Goal: Task Accomplishment & Management: Complete application form

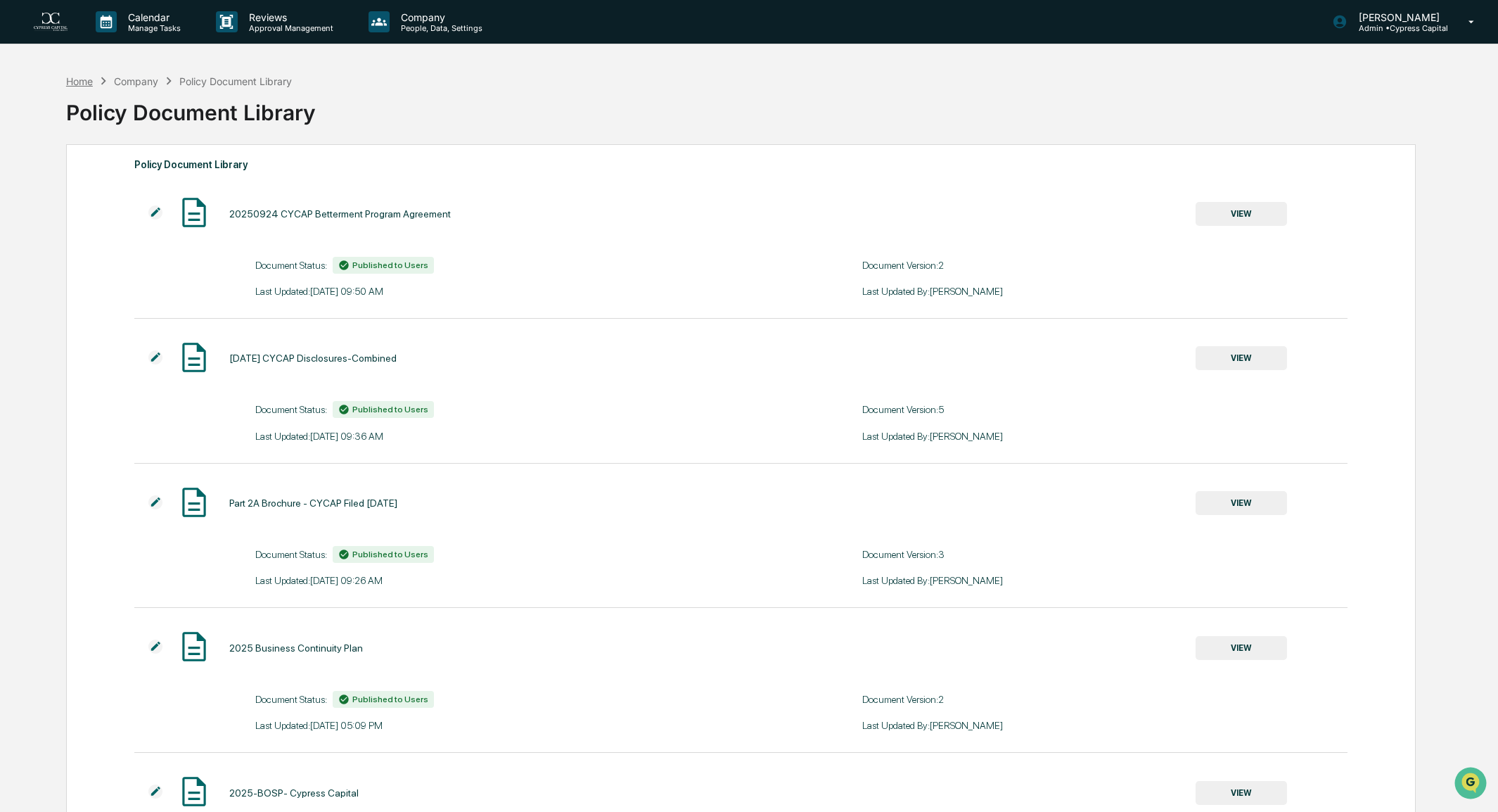
click at [77, 84] on div "Home" at bounding box center [79, 81] width 27 height 12
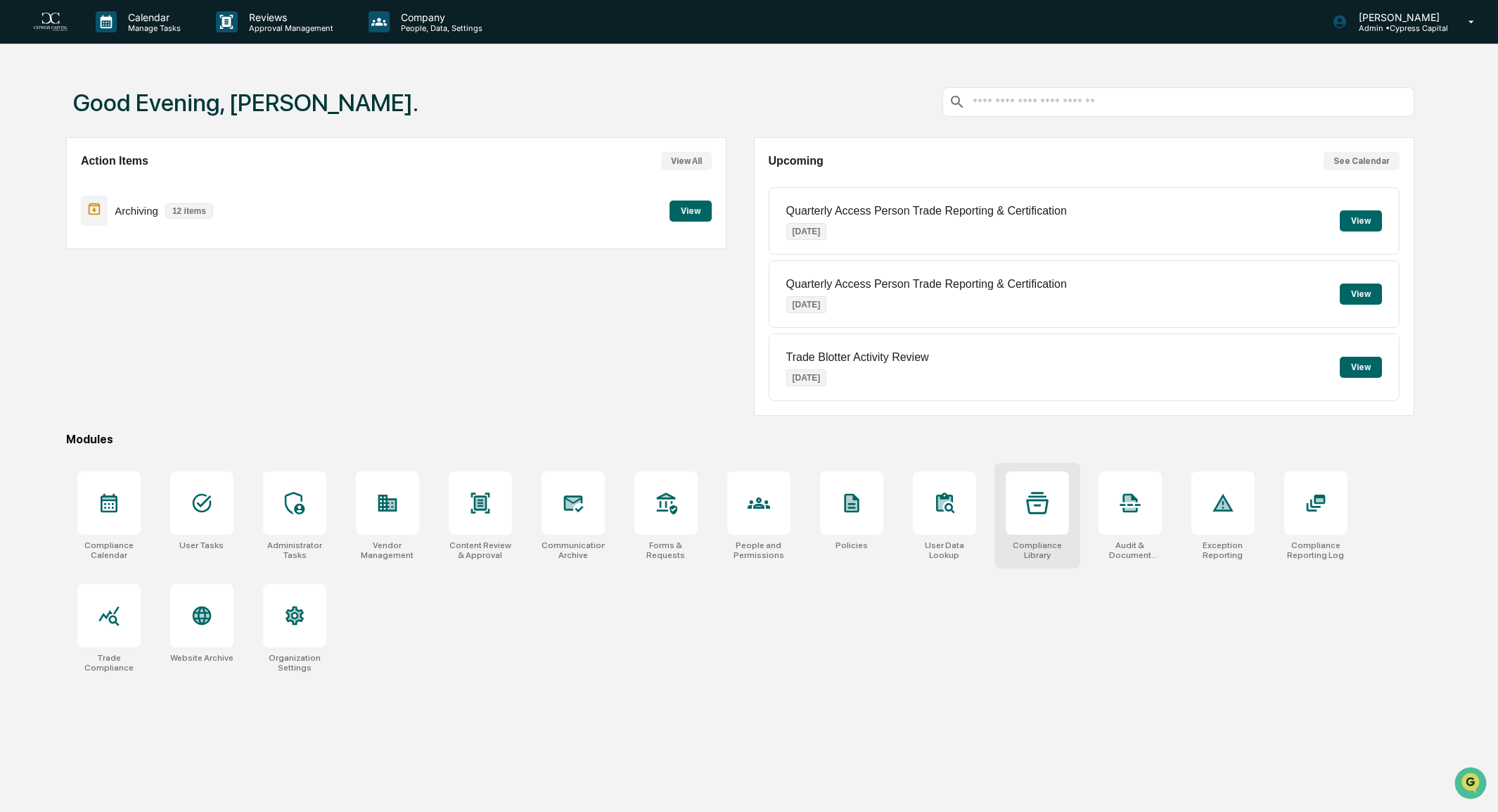
click at [1041, 524] on div at bounding box center [1037, 502] width 63 height 63
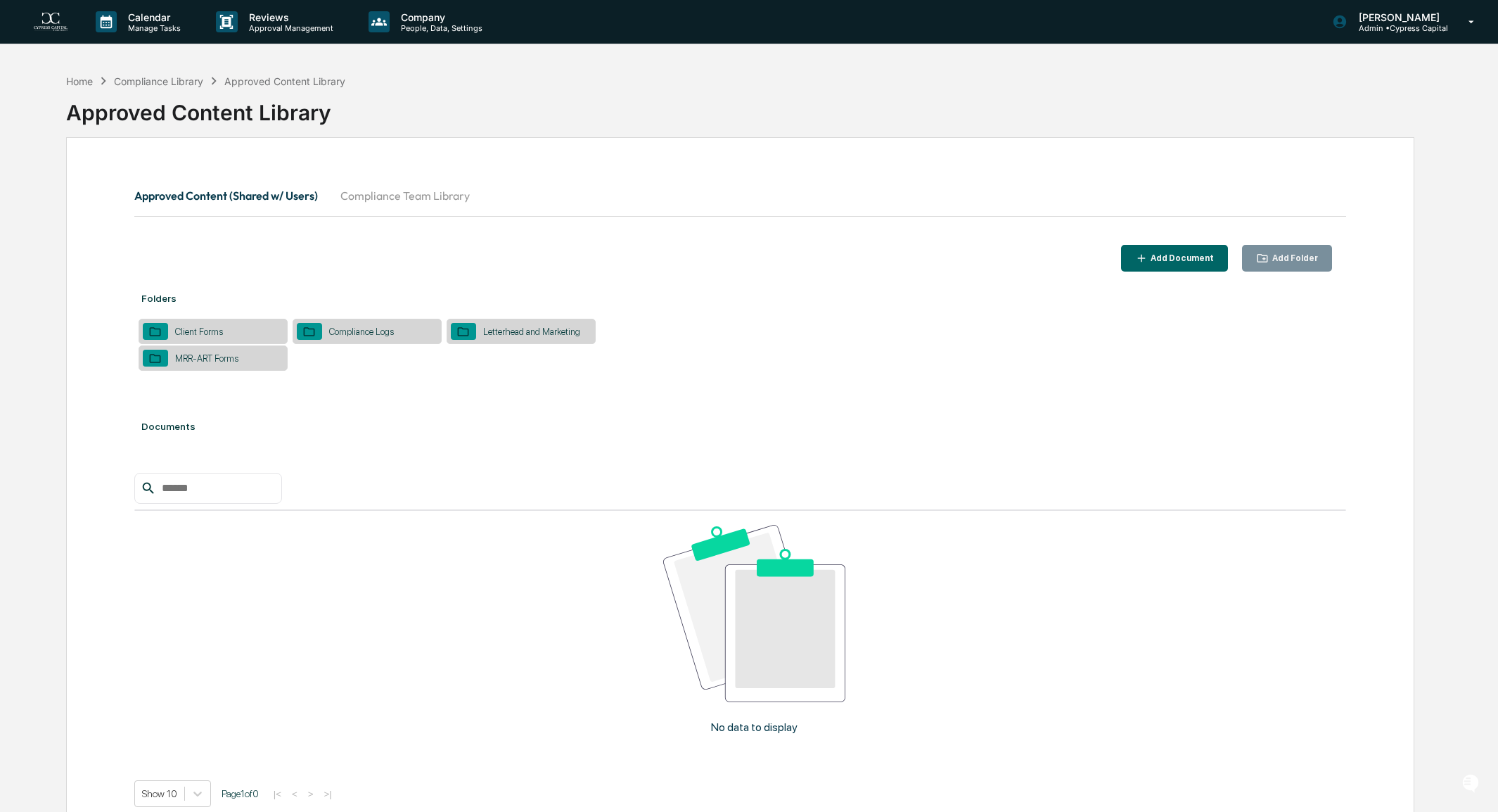
click at [423, 201] on button "Compliance Team Library" at bounding box center [405, 196] width 152 height 34
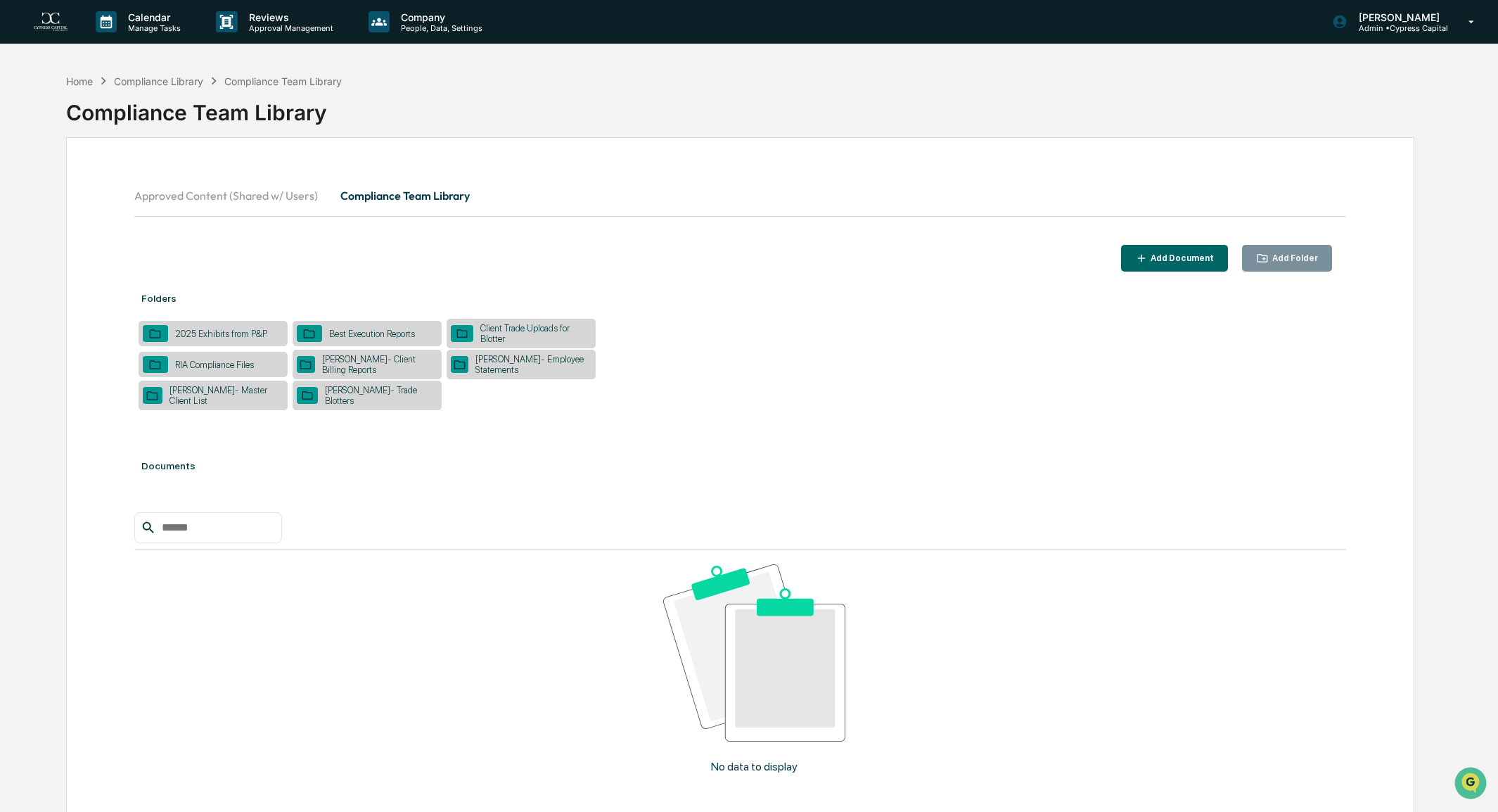
click at [385, 365] on div "[PERSON_NAME]- Client Billing Reports" at bounding box center [376, 364] width 122 height 21
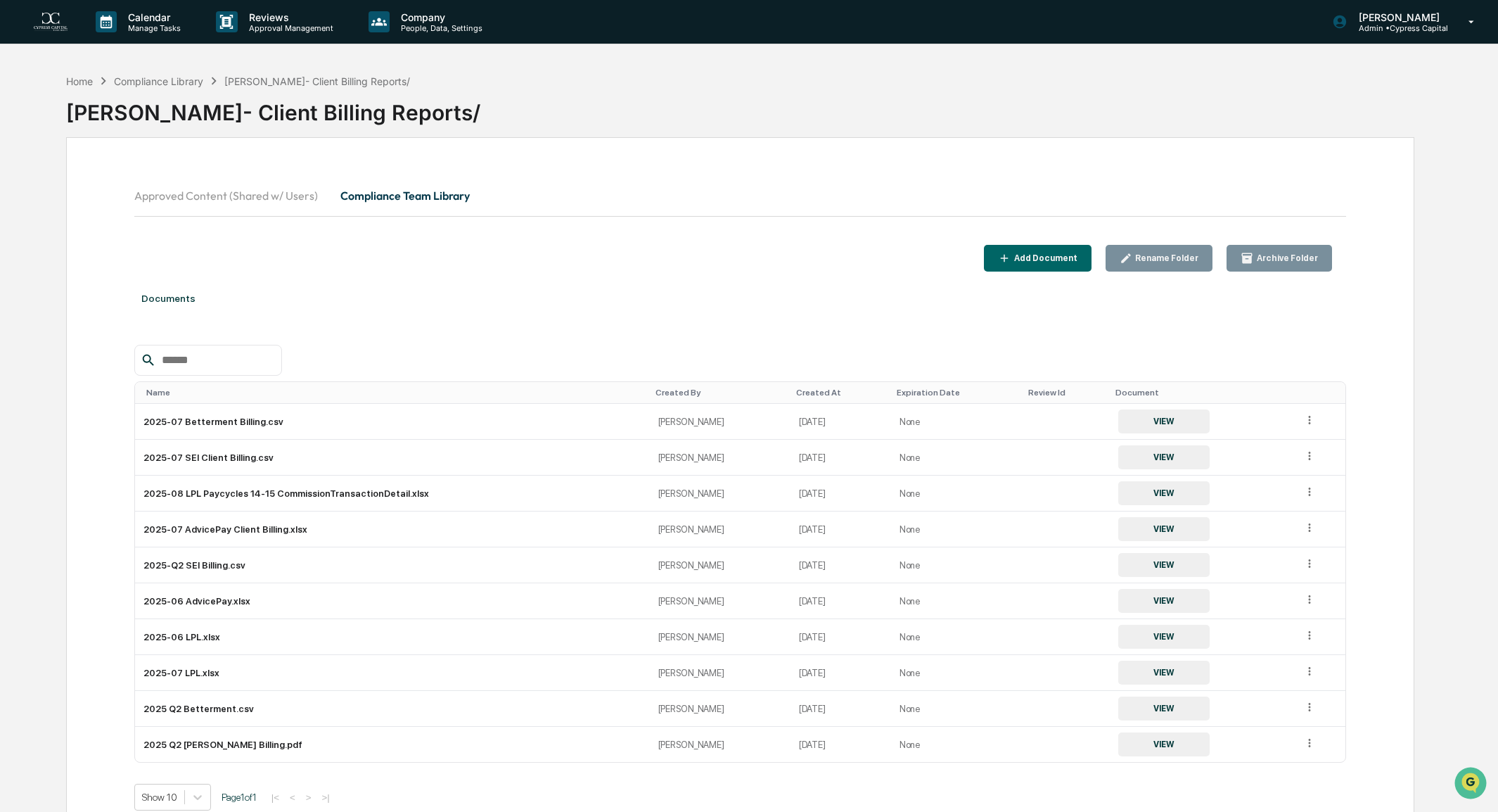
click at [1045, 248] on button "Add Document" at bounding box center [1038, 258] width 108 height 27
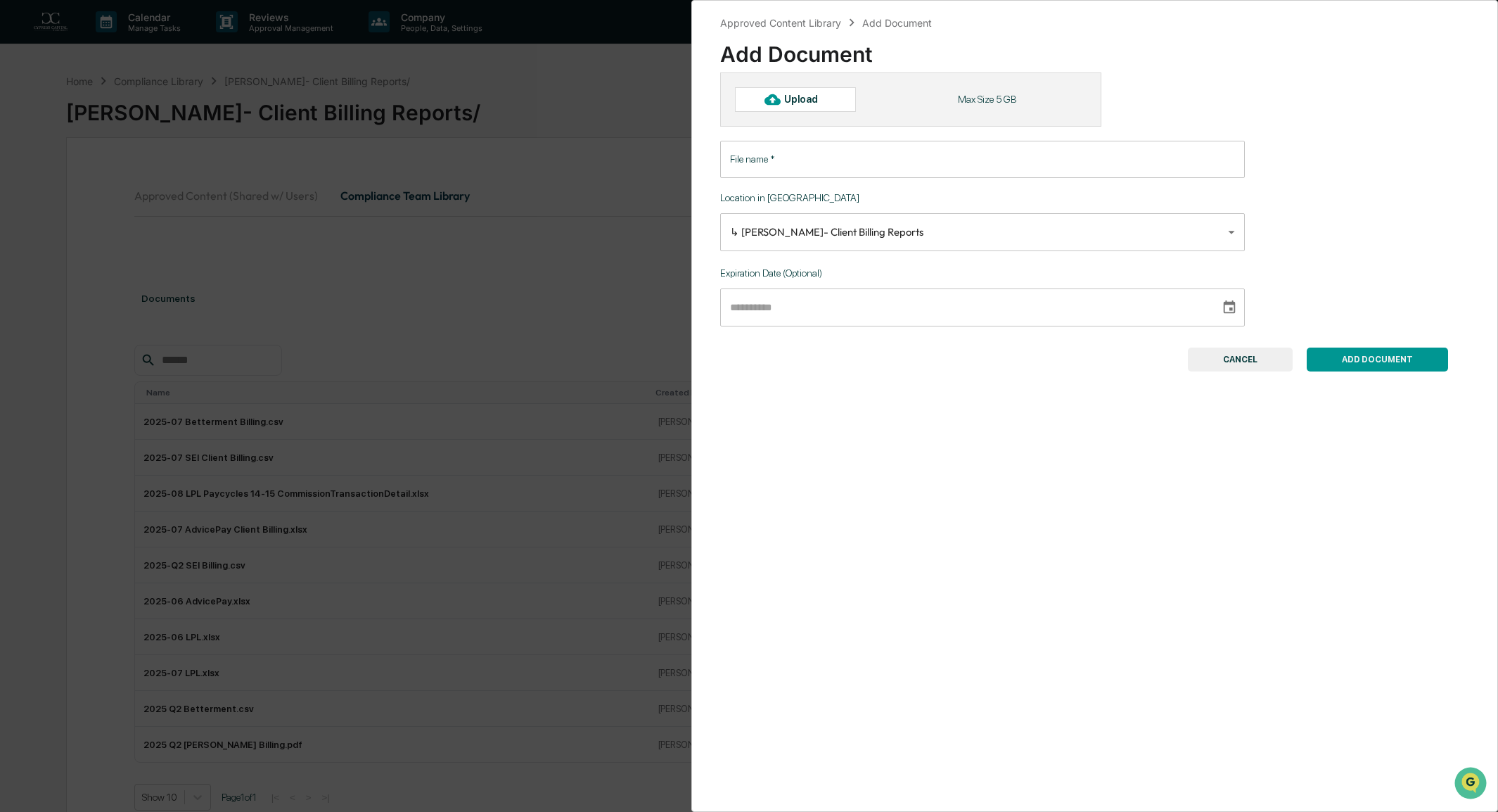
click at [797, 105] on div "Upload" at bounding box center [795, 99] width 121 height 24
type input "**********"
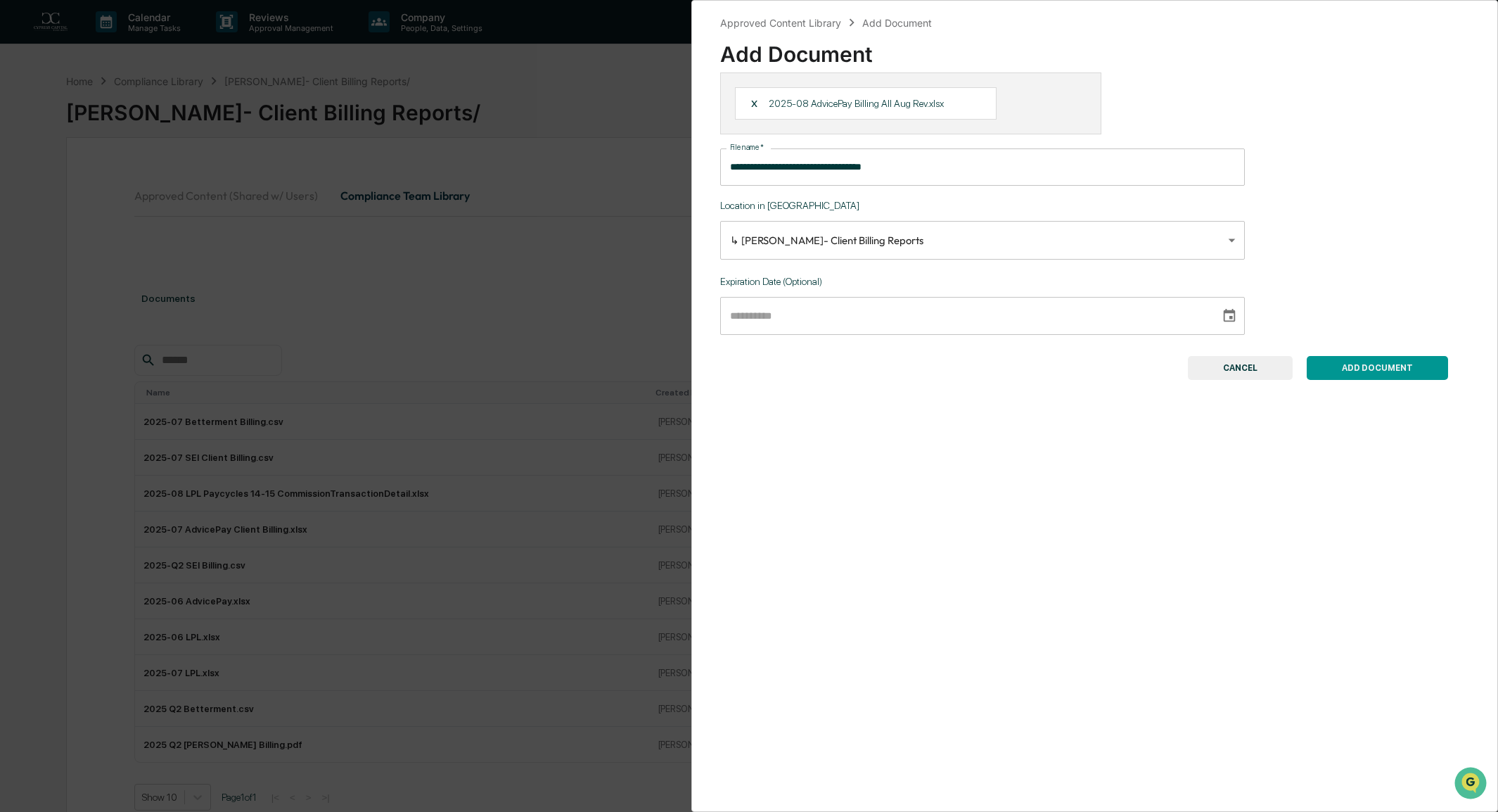
click at [1377, 373] on button "ADD DOCUMENT" at bounding box center [1377, 368] width 141 height 24
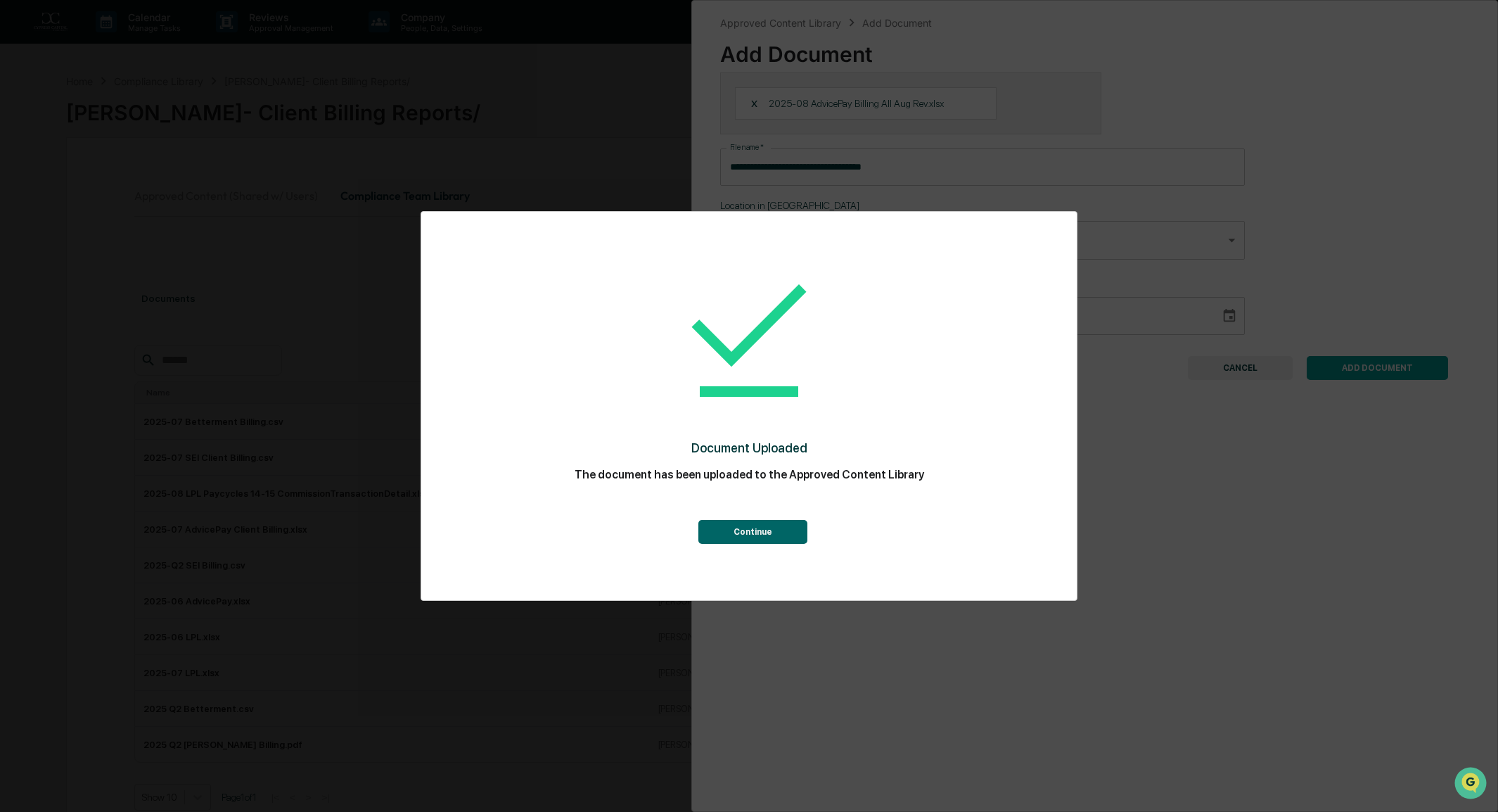
click at [746, 534] on button "Continue" at bounding box center [752, 532] width 109 height 24
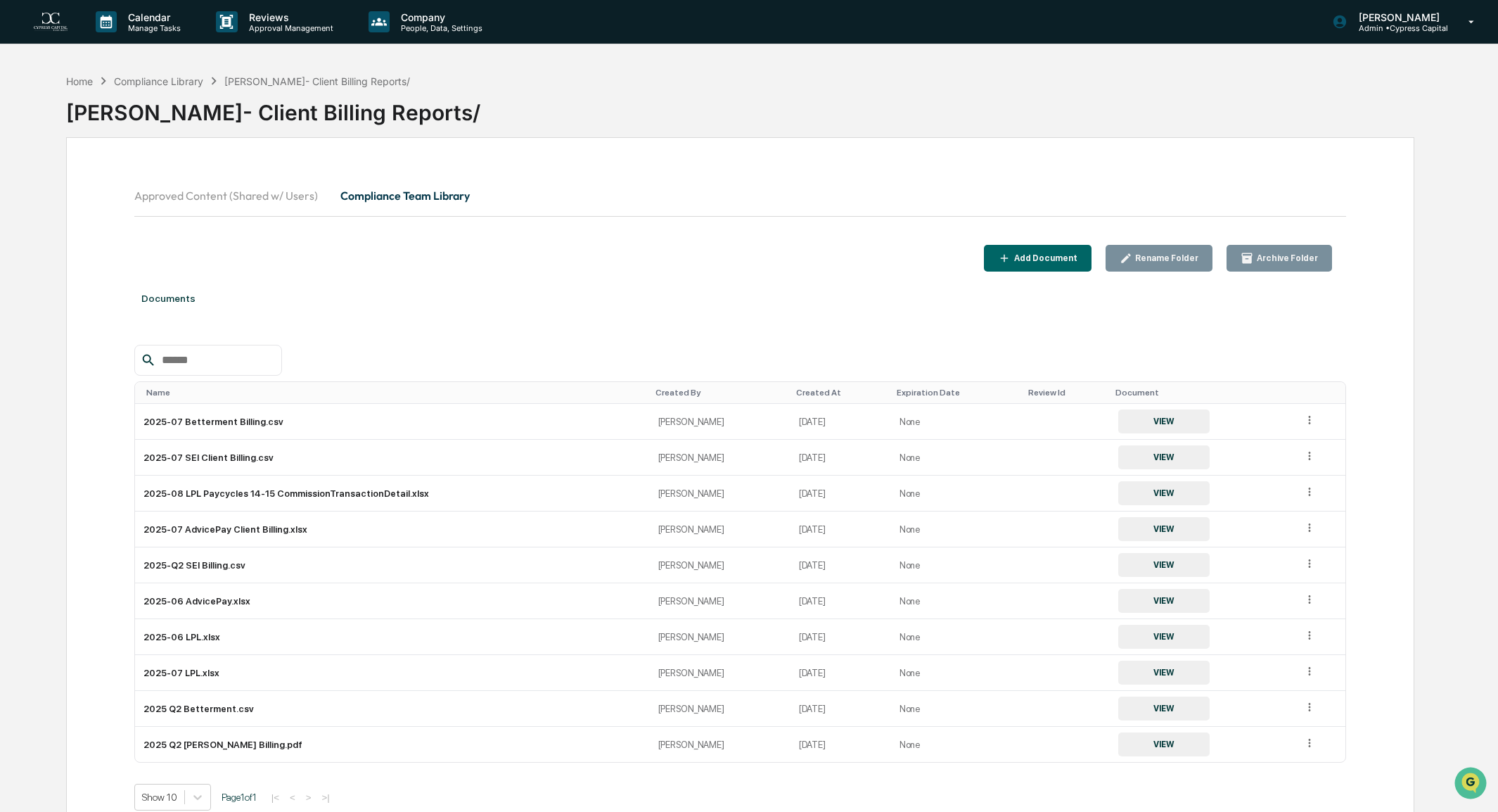
click at [1037, 260] on div "Add Document" at bounding box center [1044, 258] width 66 height 10
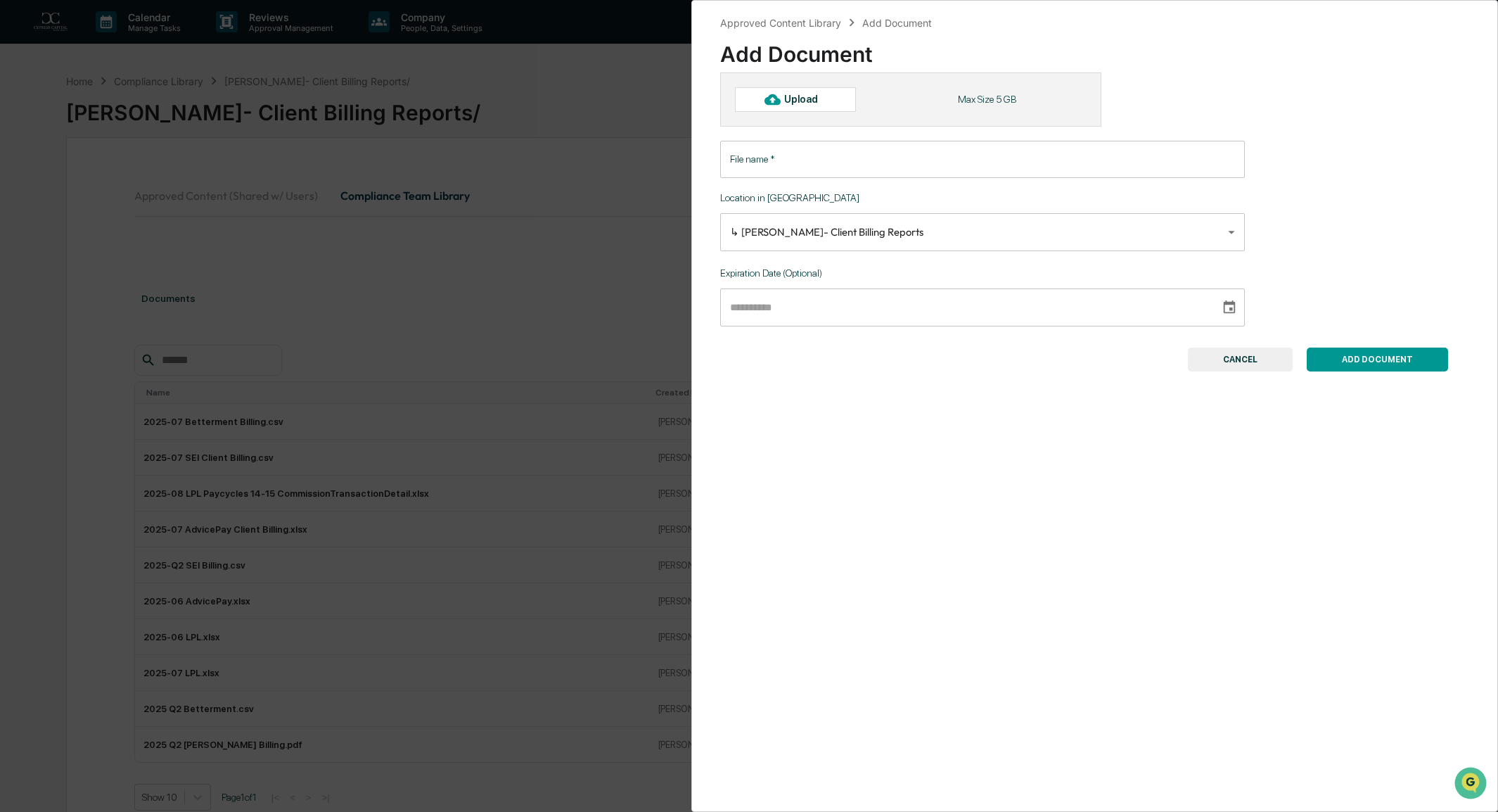
click at [774, 98] on icon at bounding box center [771, 98] width 15 height 15
type input "**********"
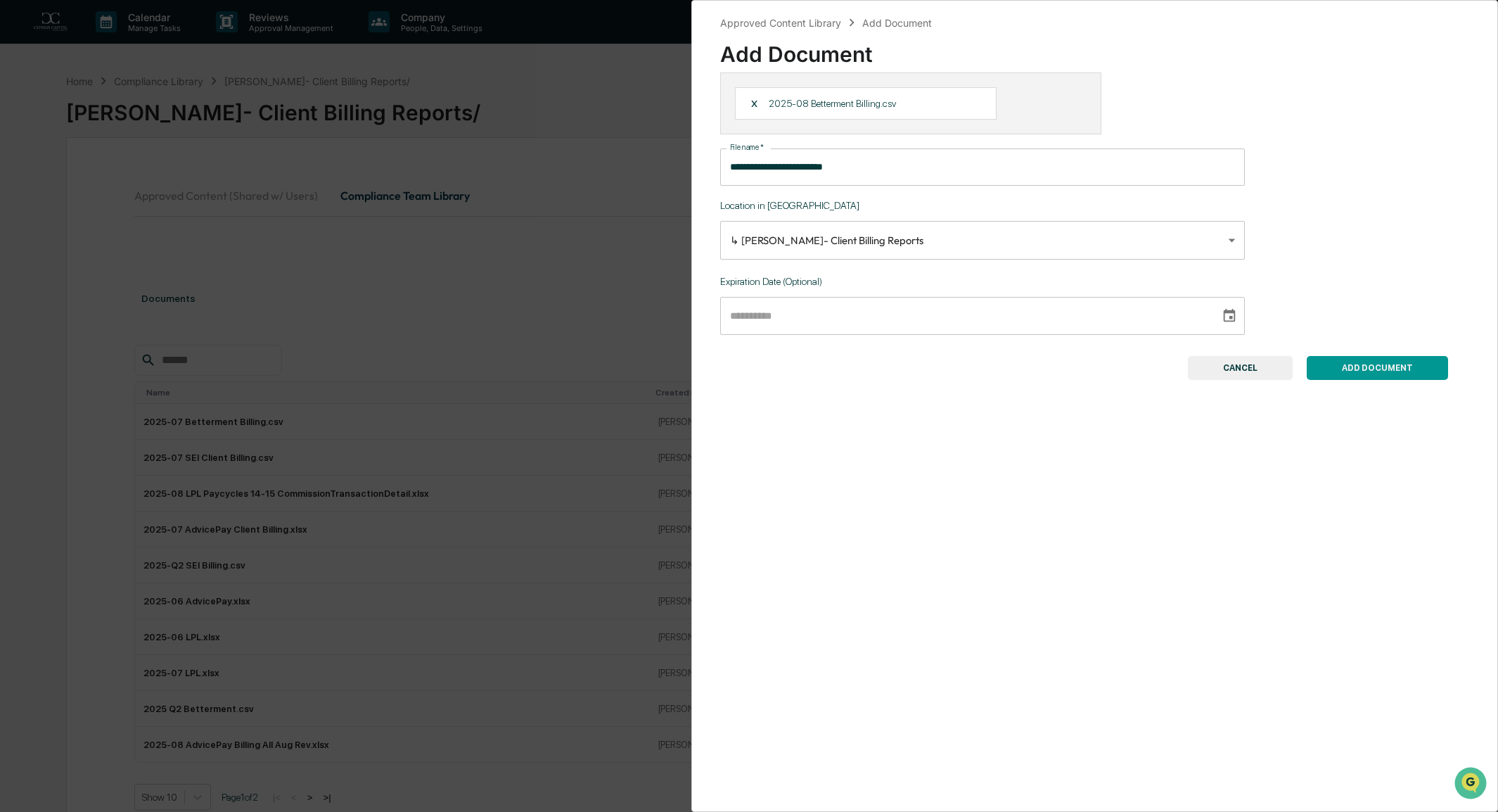
click at [1391, 372] on button "ADD DOCUMENT" at bounding box center [1377, 368] width 141 height 24
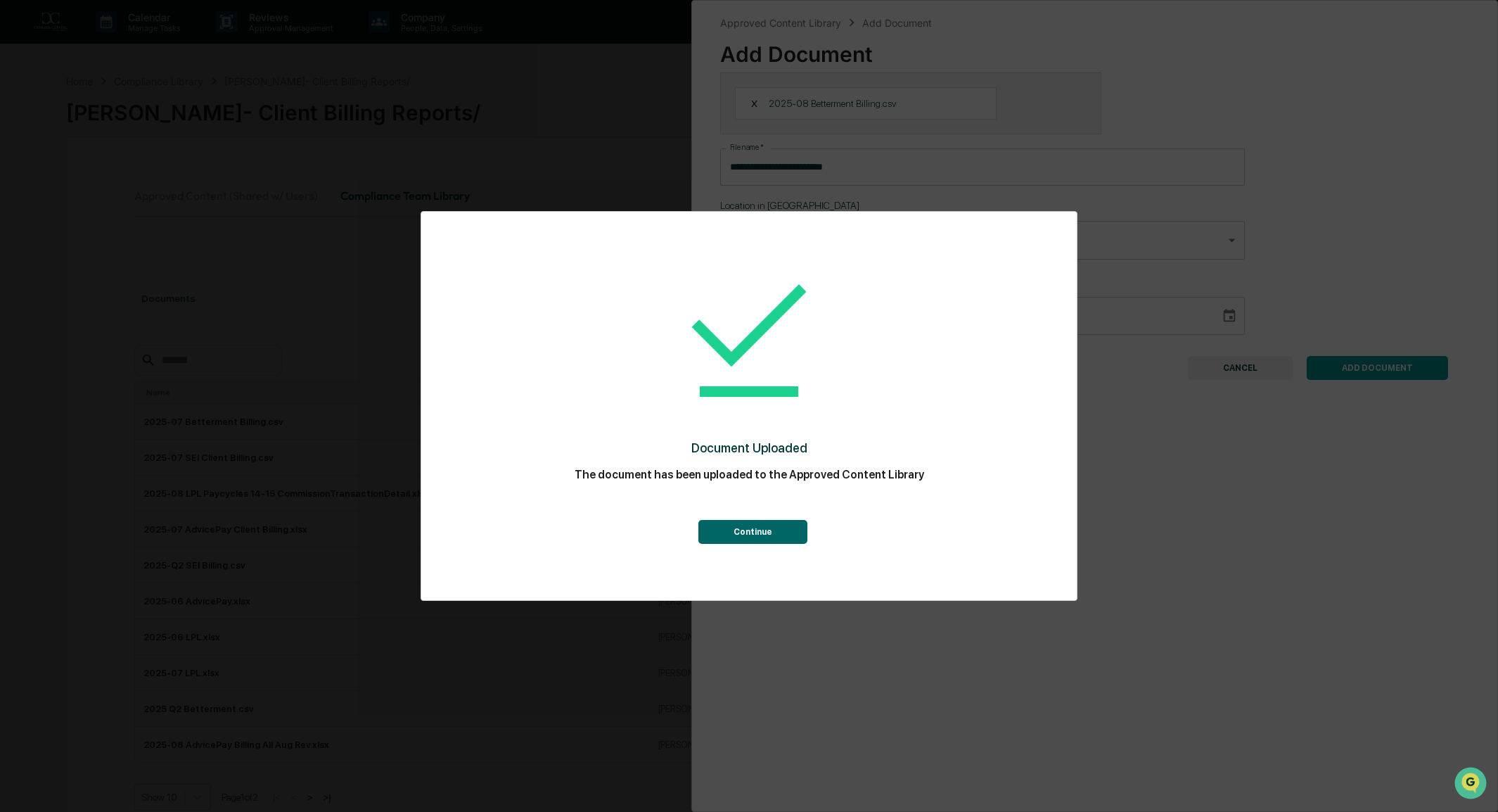
click at [774, 527] on button "Continue" at bounding box center [752, 532] width 109 height 24
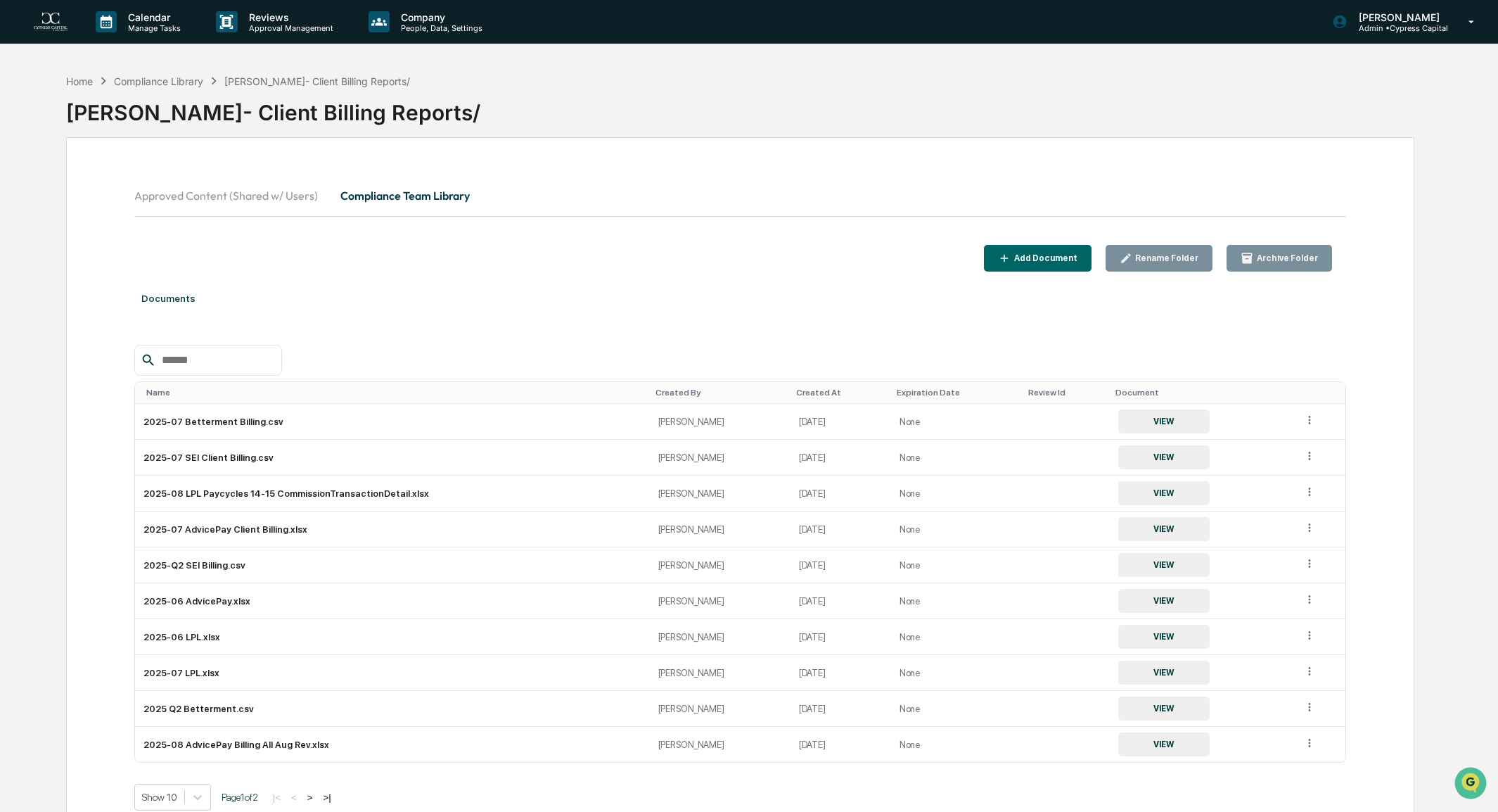
click at [1040, 262] on div "Add Document" at bounding box center [1037, 258] width 79 height 13
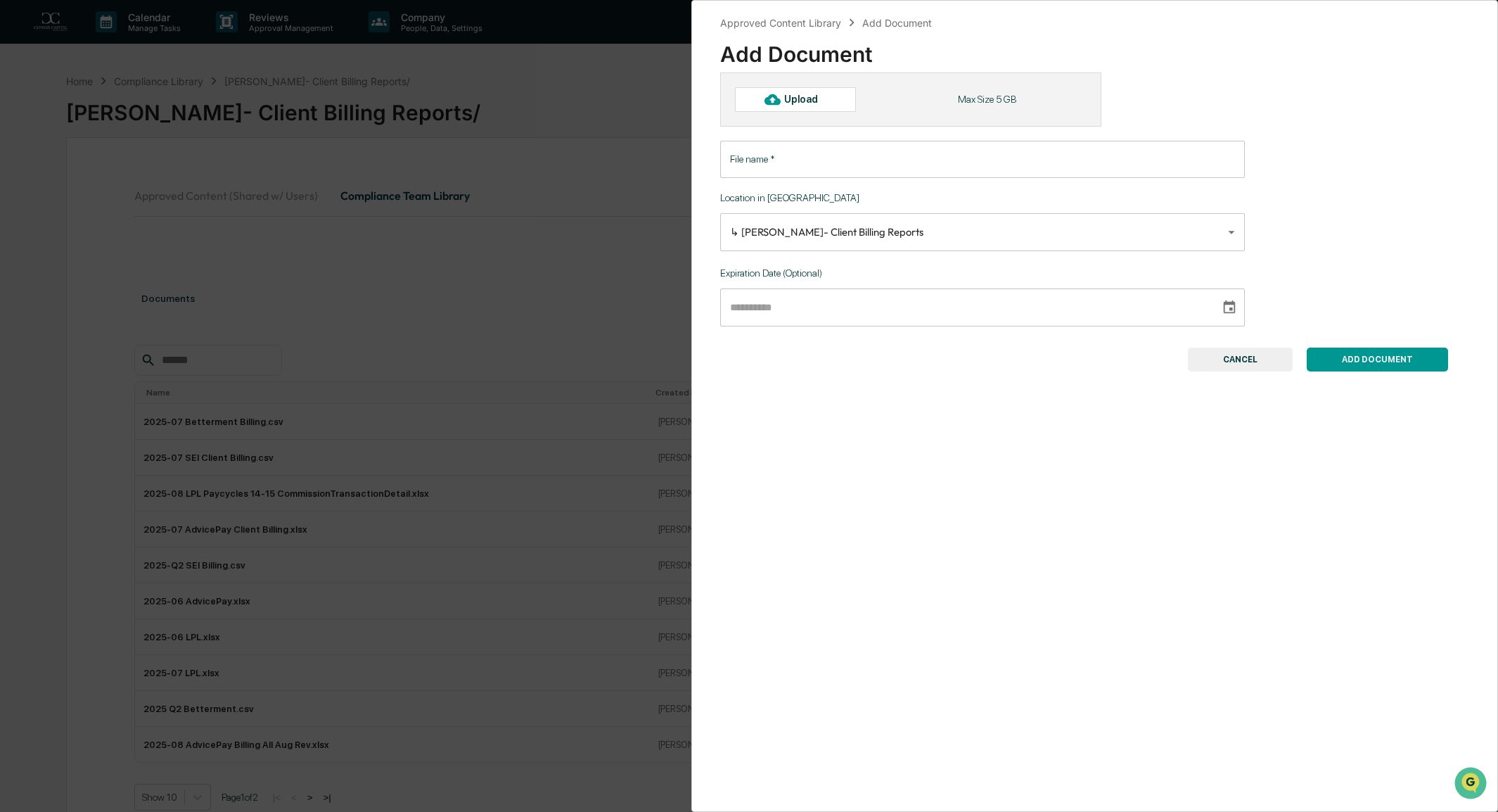
click at [808, 101] on div "Upload" at bounding box center [807, 99] width 46 height 11
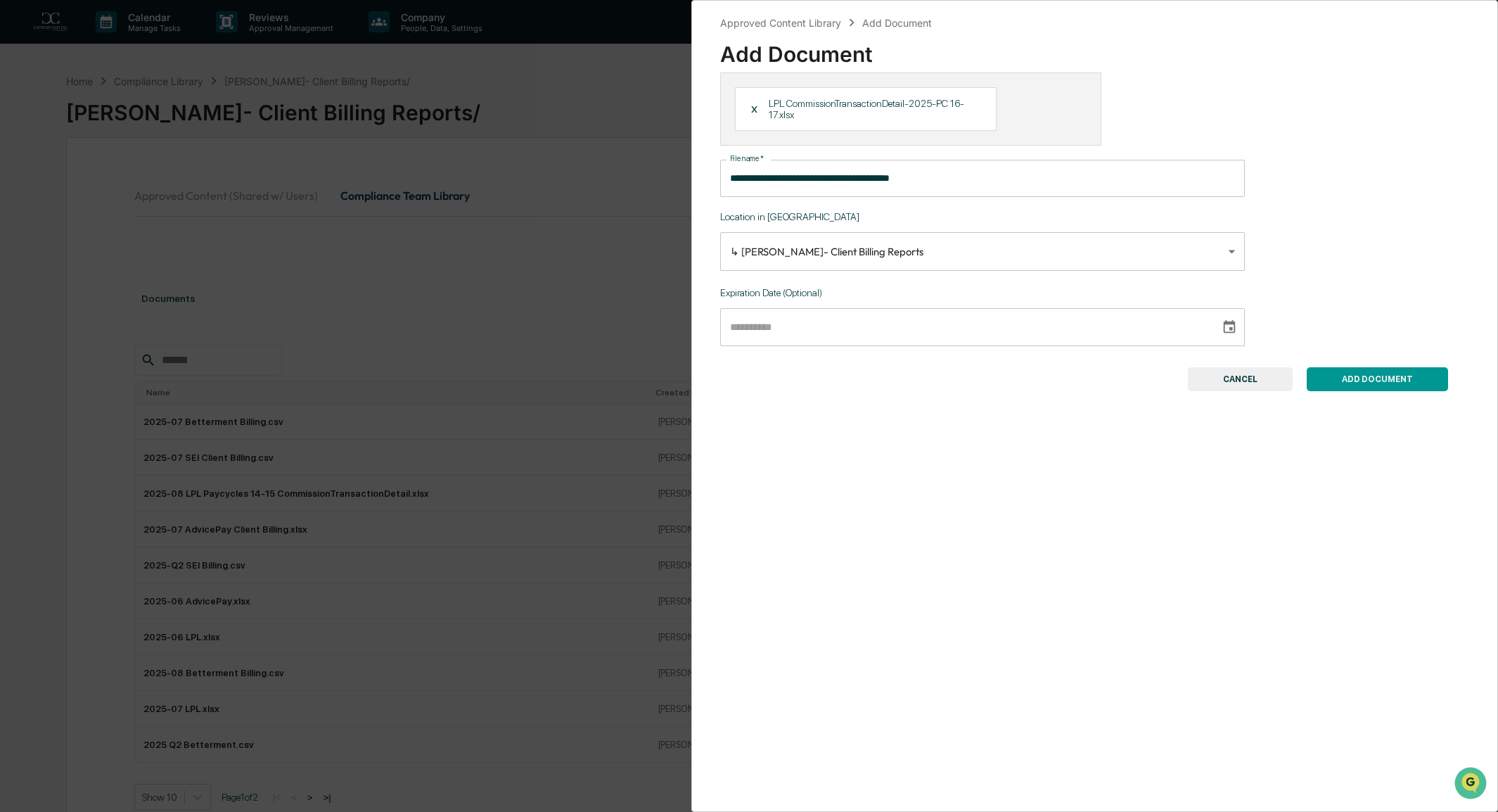
click at [728, 177] on input "**********" at bounding box center [982, 178] width 525 height 37
type input "**********"
click at [1384, 377] on button "ADD DOCUMENT" at bounding box center [1377, 379] width 141 height 24
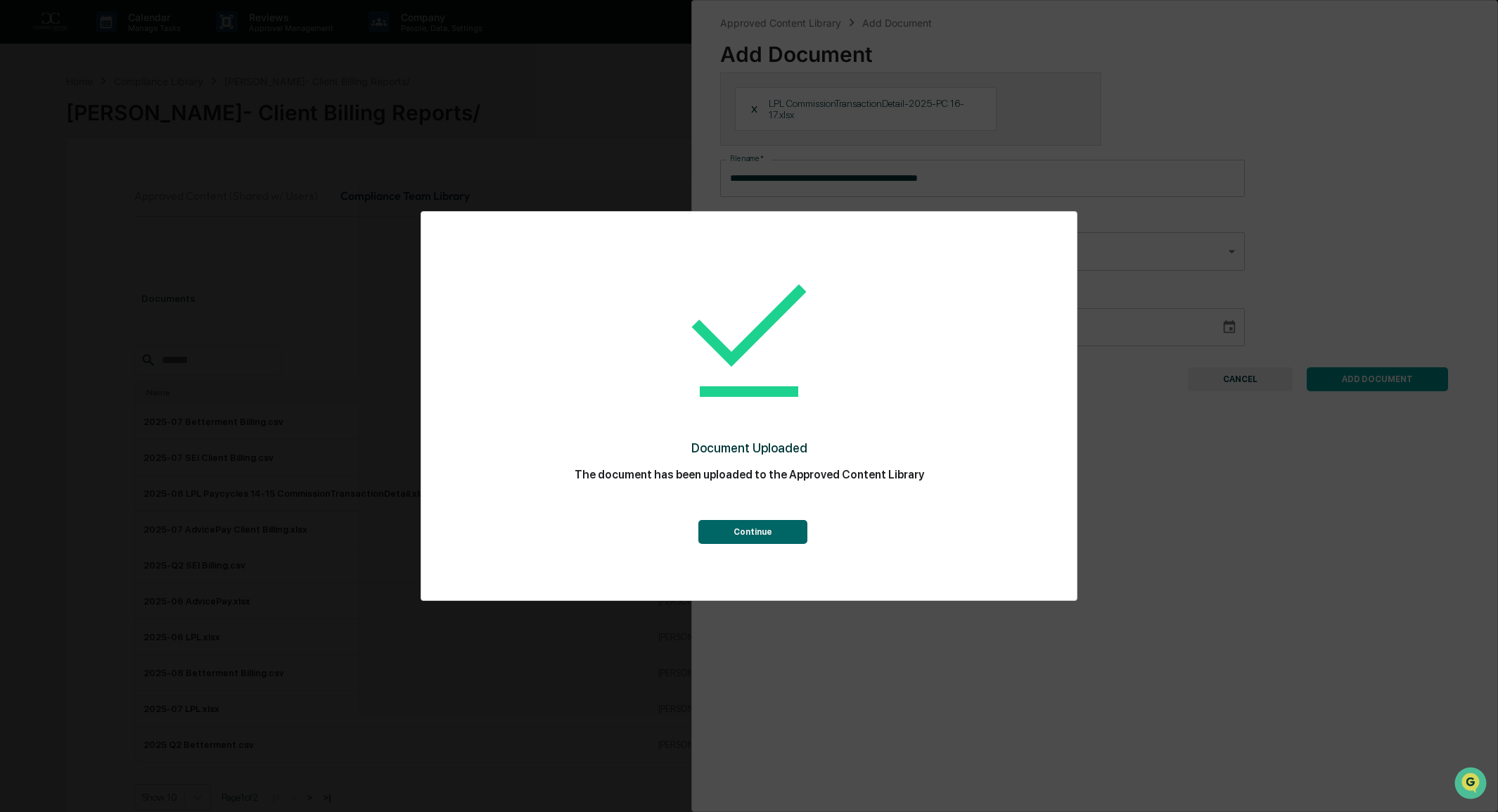
click at [767, 530] on button "Continue" at bounding box center [752, 532] width 109 height 24
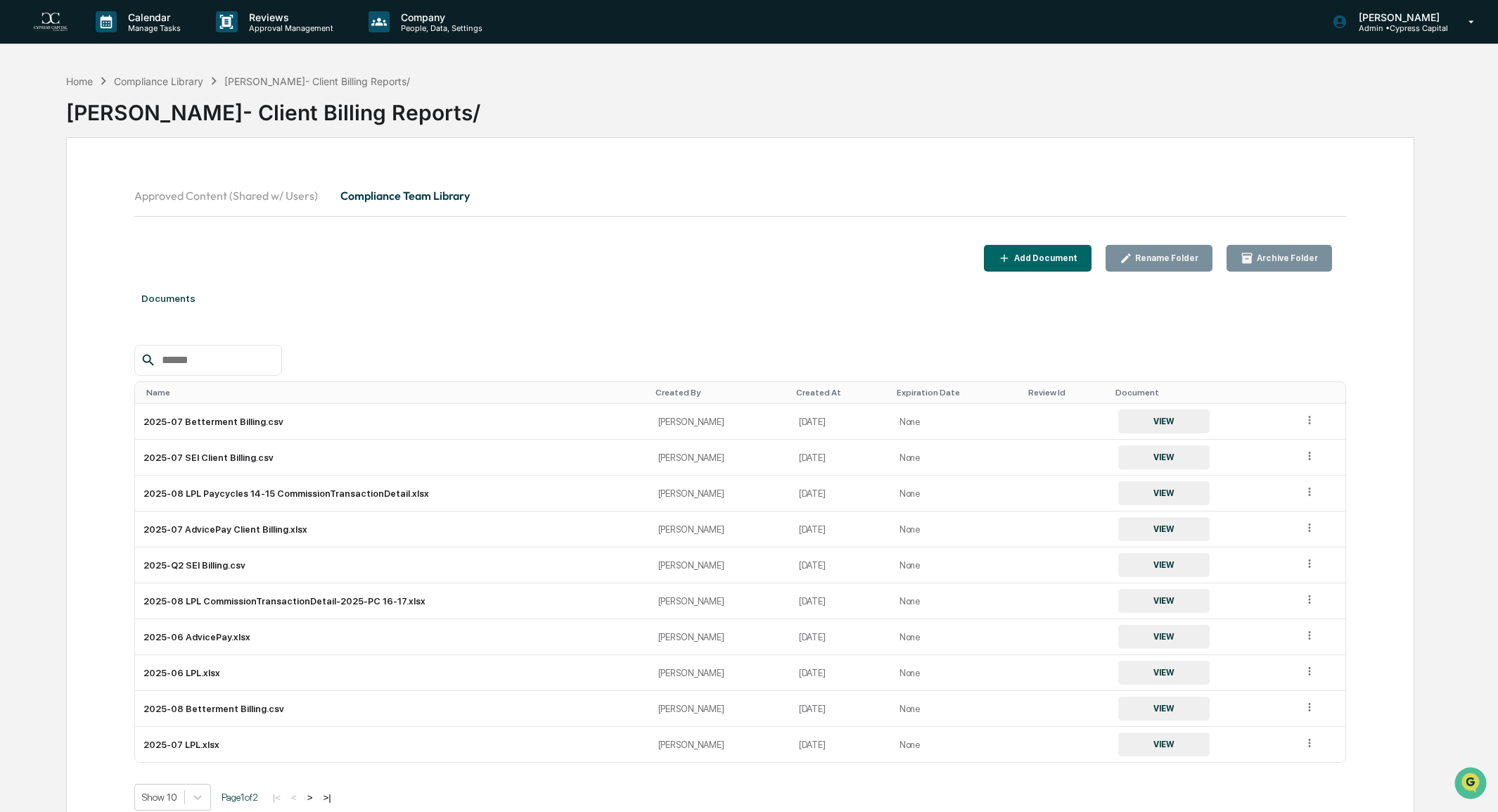
click at [191, 391] on div "Name" at bounding box center [395, 393] width 498 height 10
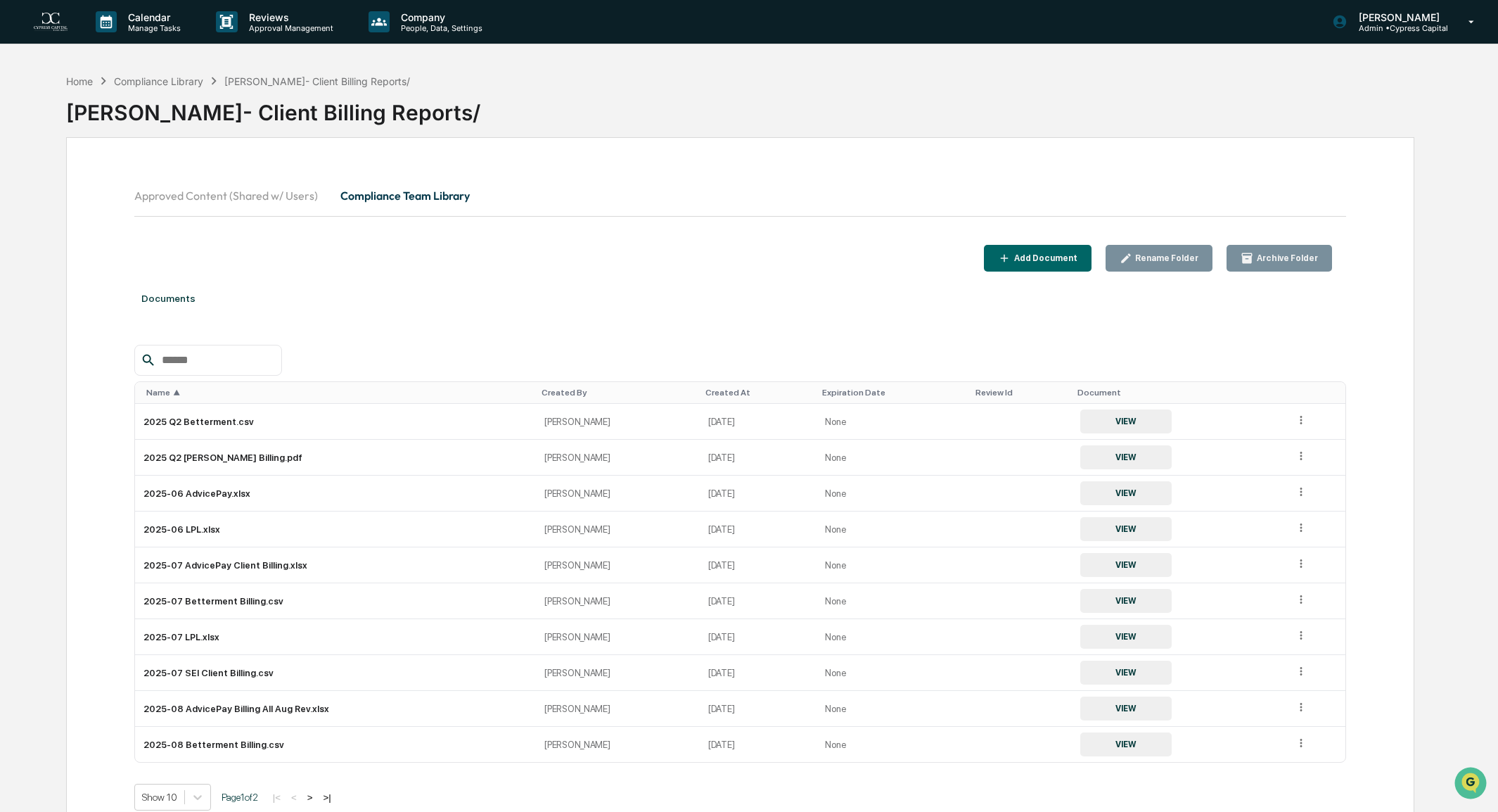
click at [188, 393] on div "Name ▲" at bounding box center [338, 393] width 384 height 10
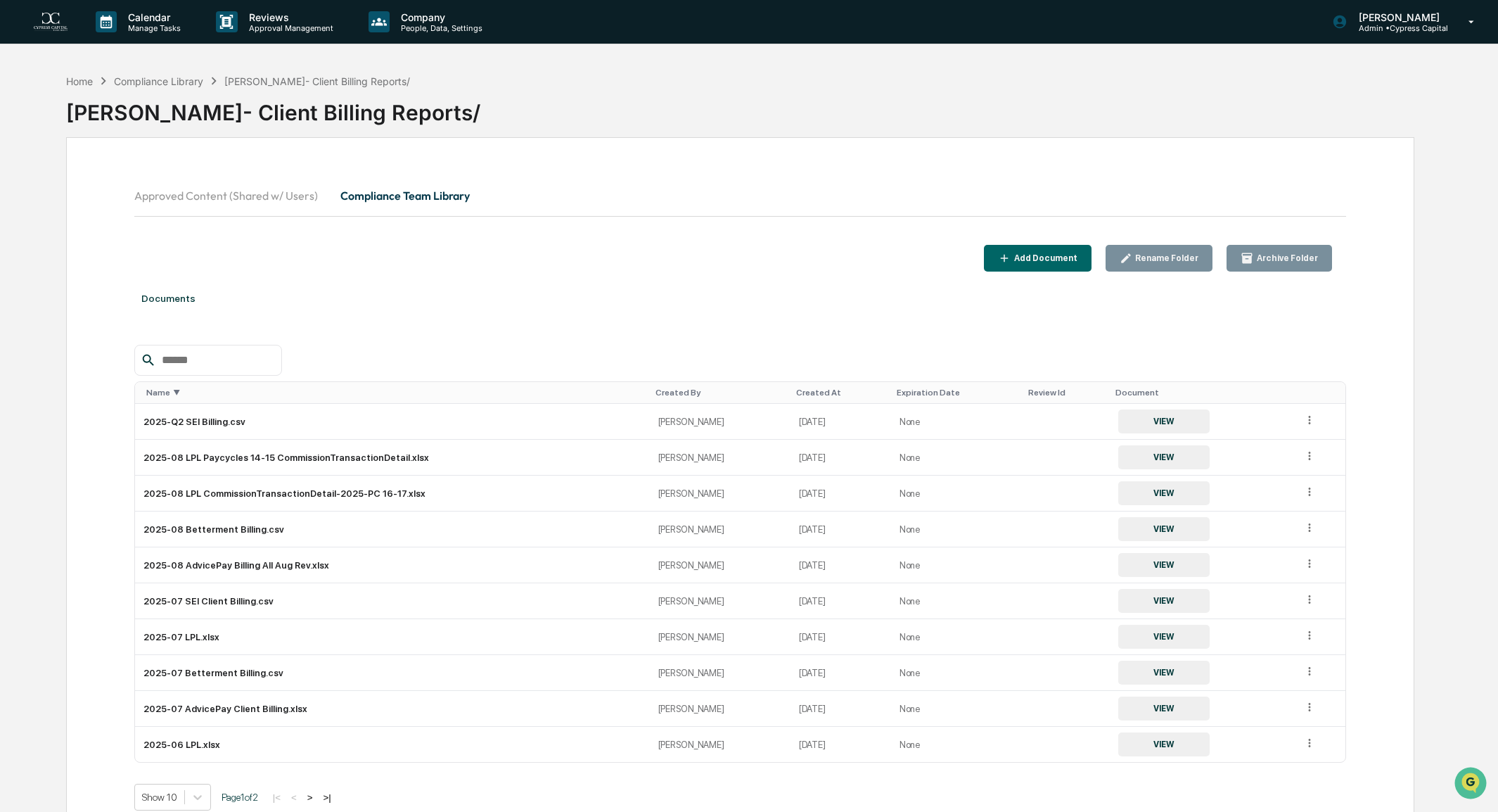
click at [192, 395] on div "Name ▼" at bounding box center [395, 393] width 498 height 10
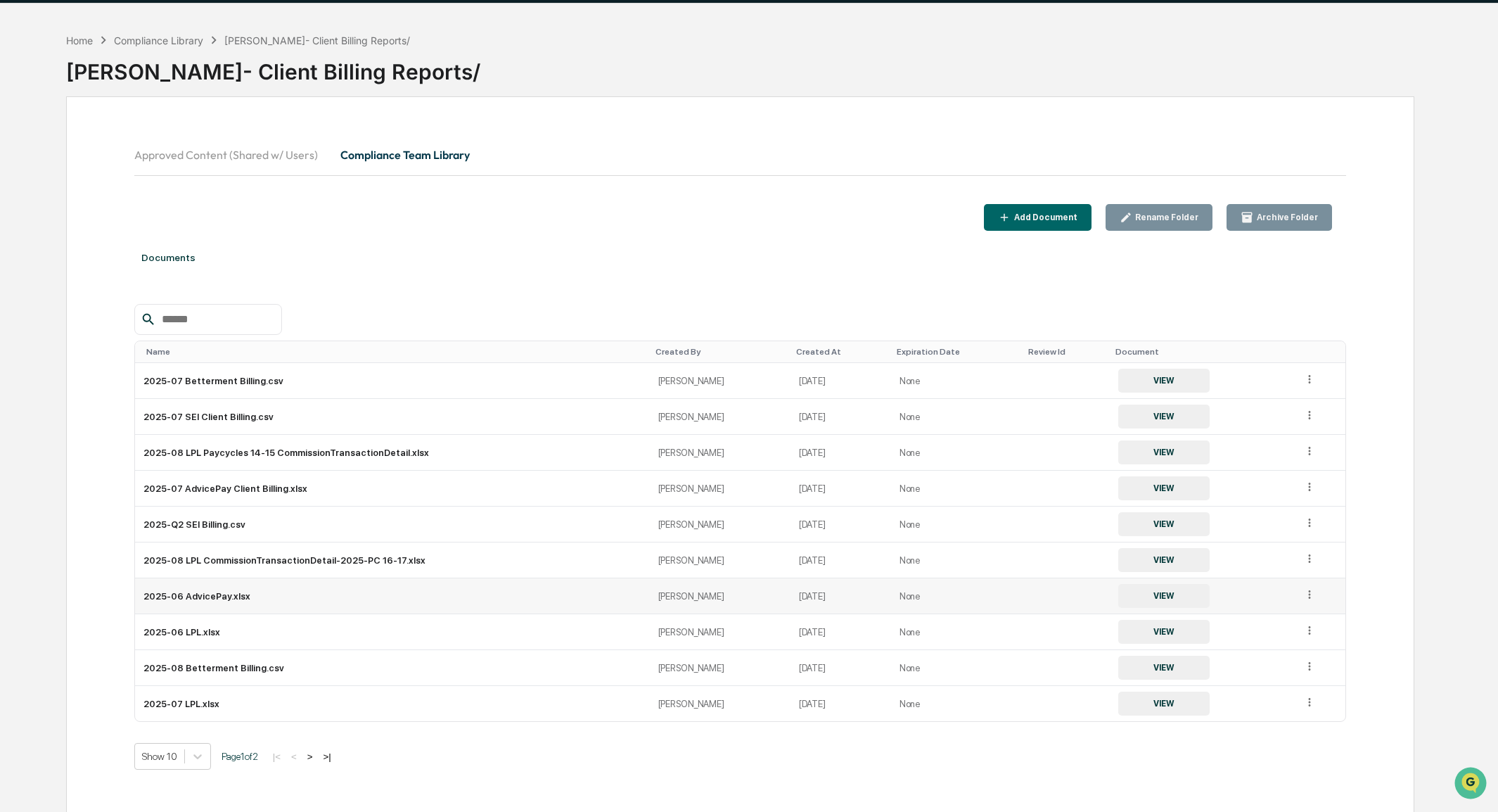
scroll to position [72, 0]
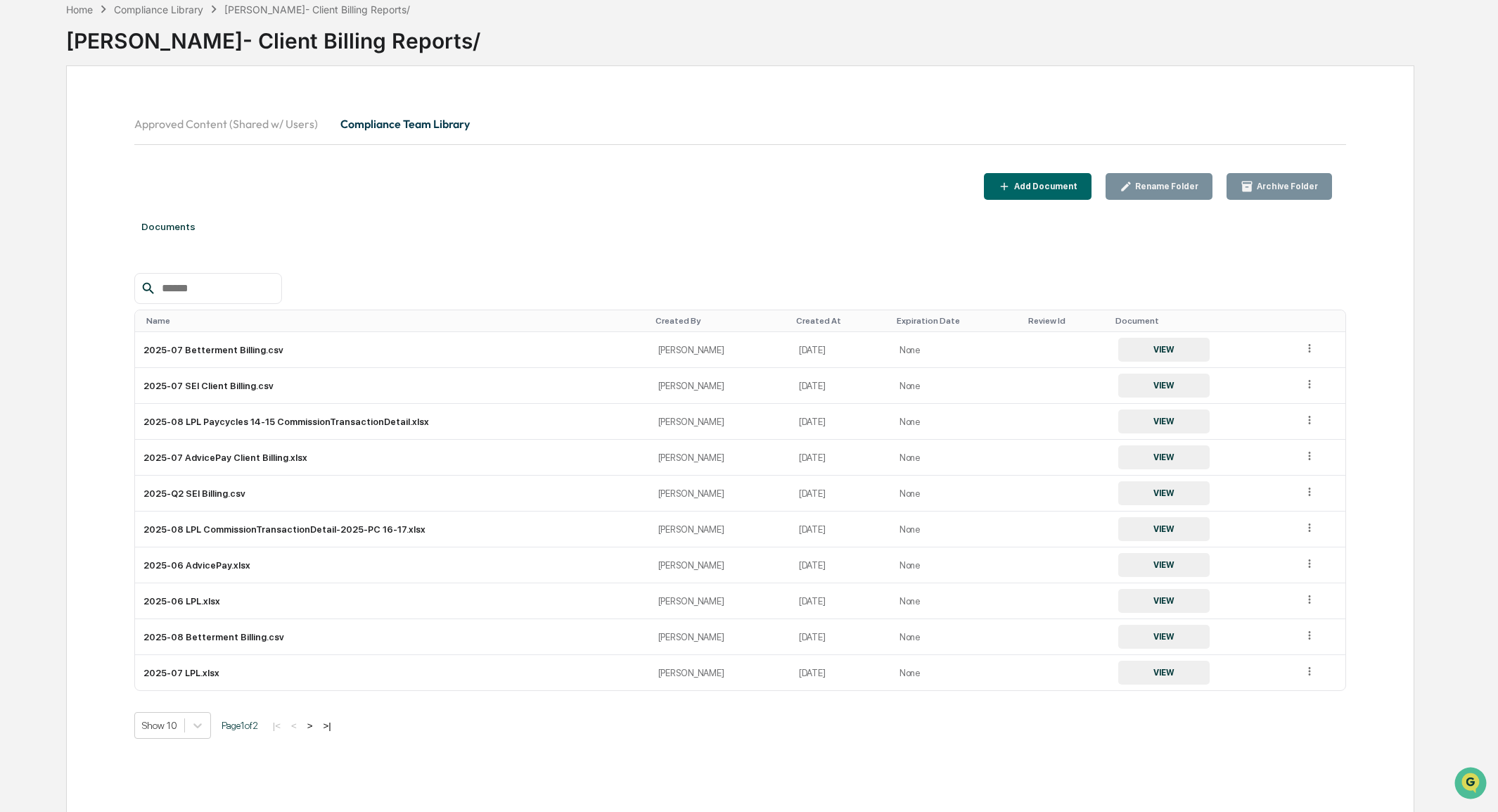
click at [796, 317] on div "Created At" at bounding box center [840, 321] width 89 height 10
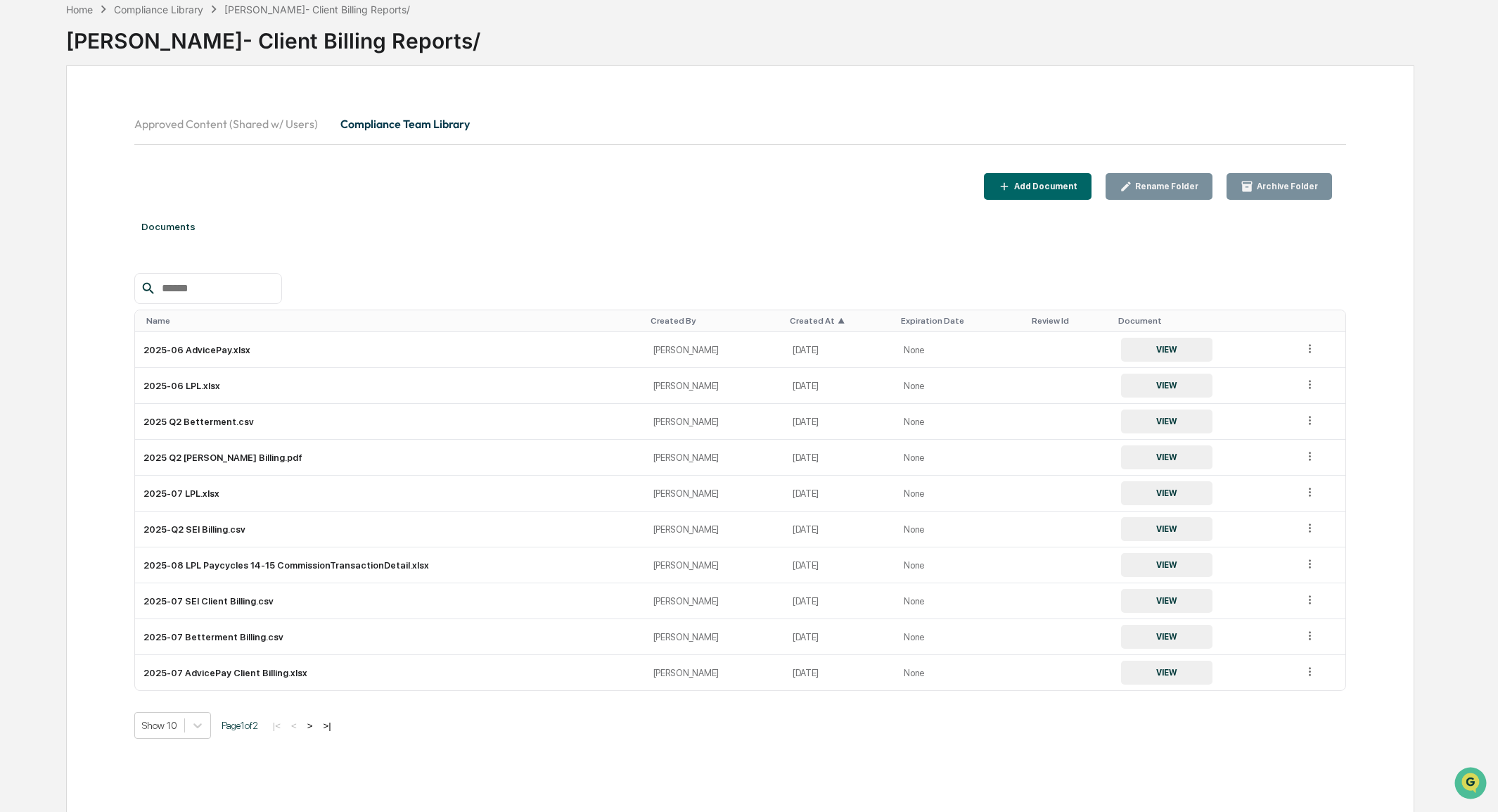
click at [790, 317] on div "Created At ▲" at bounding box center [840, 321] width 100 height 10
click at [767, 727] on div "Show 10 Page 1 of 2 |< < > >|" at bounding box center [740, 725] width 1212 height 27
click at [84, 9] on div "Home" at bounding box center [79, 10] width 27 height 12
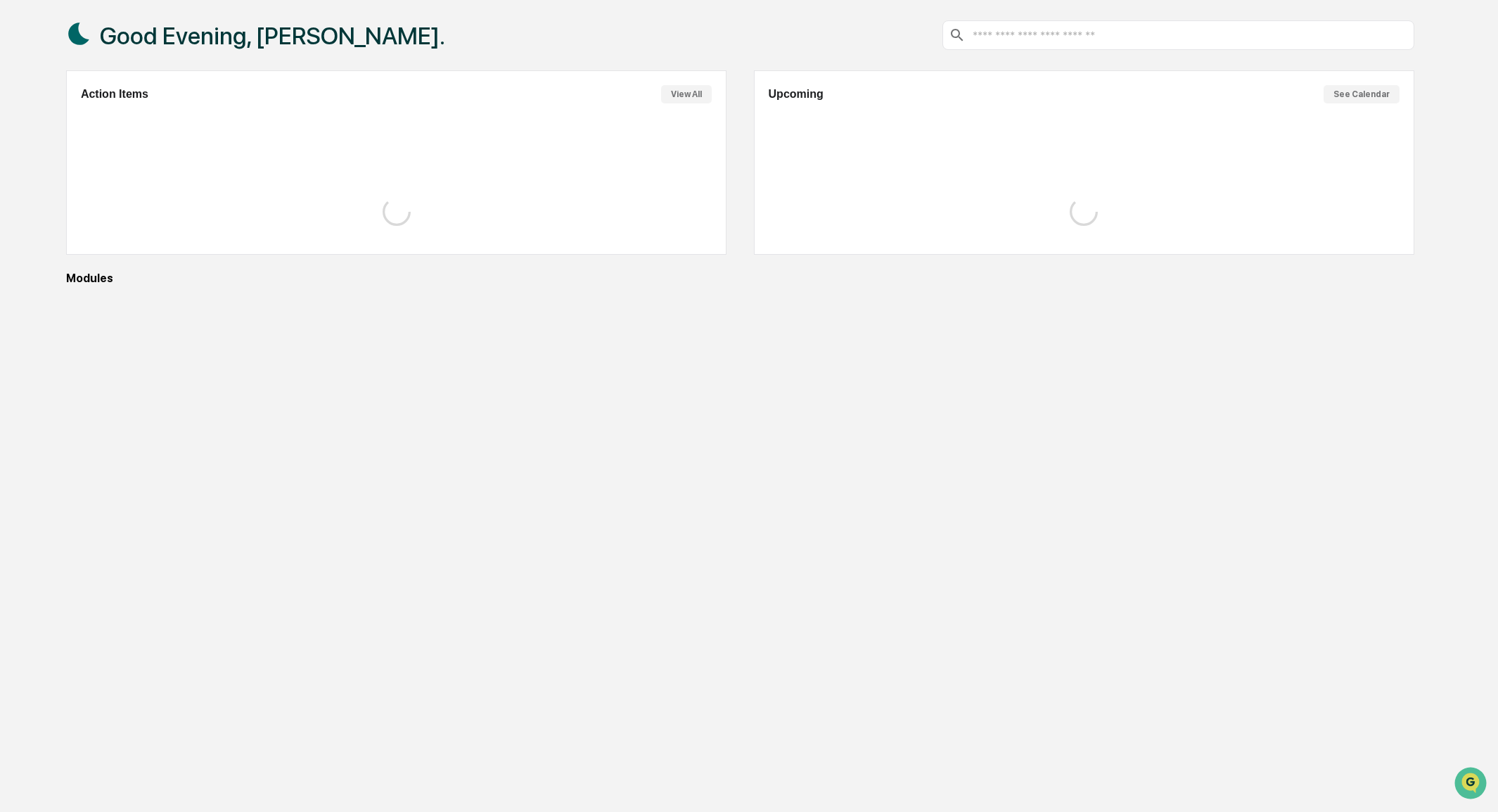
scroll to position [66, 0]
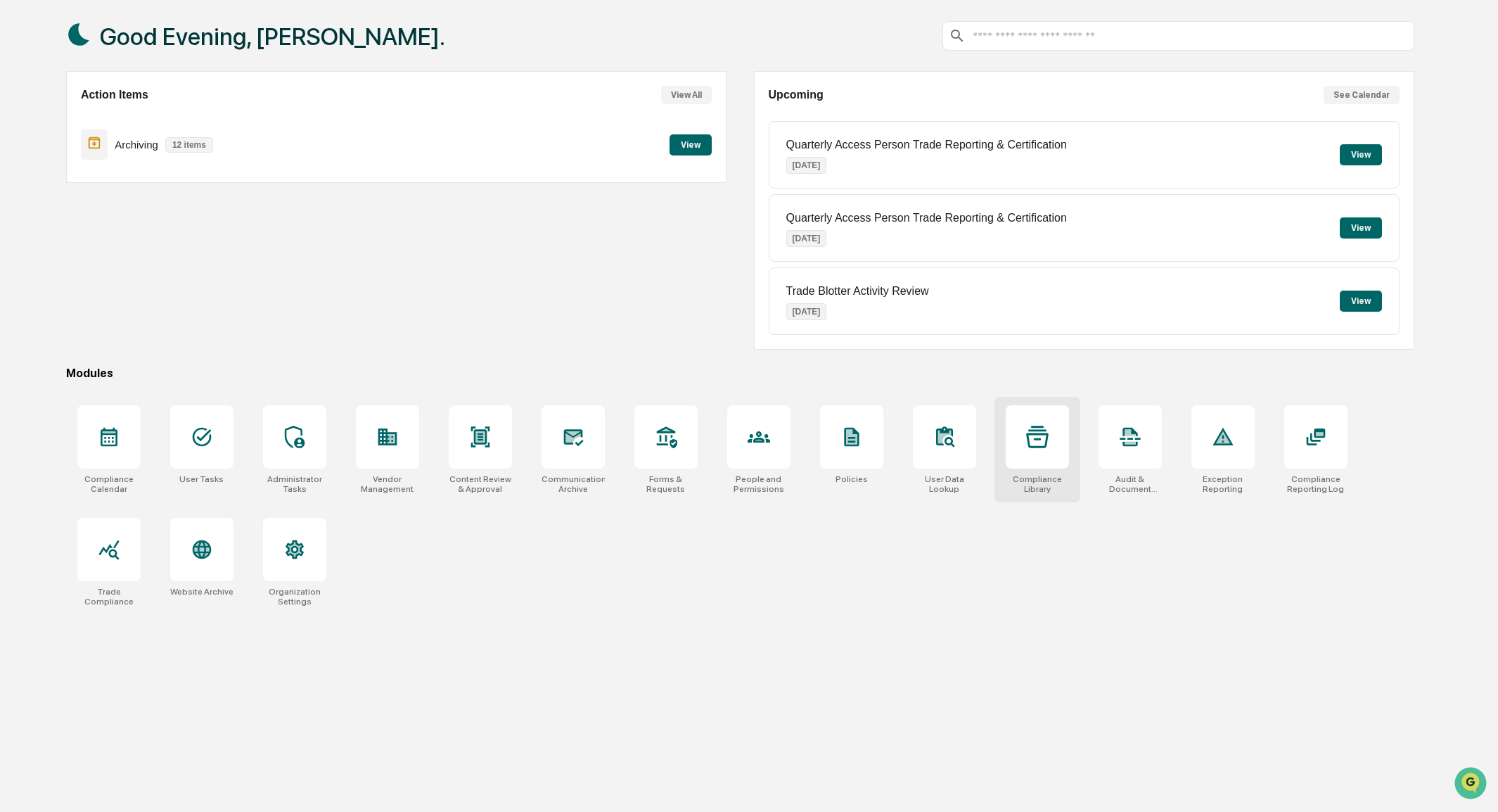
click at [1028, 458] on div at bounding box center [1037, 436] width 63 height 63
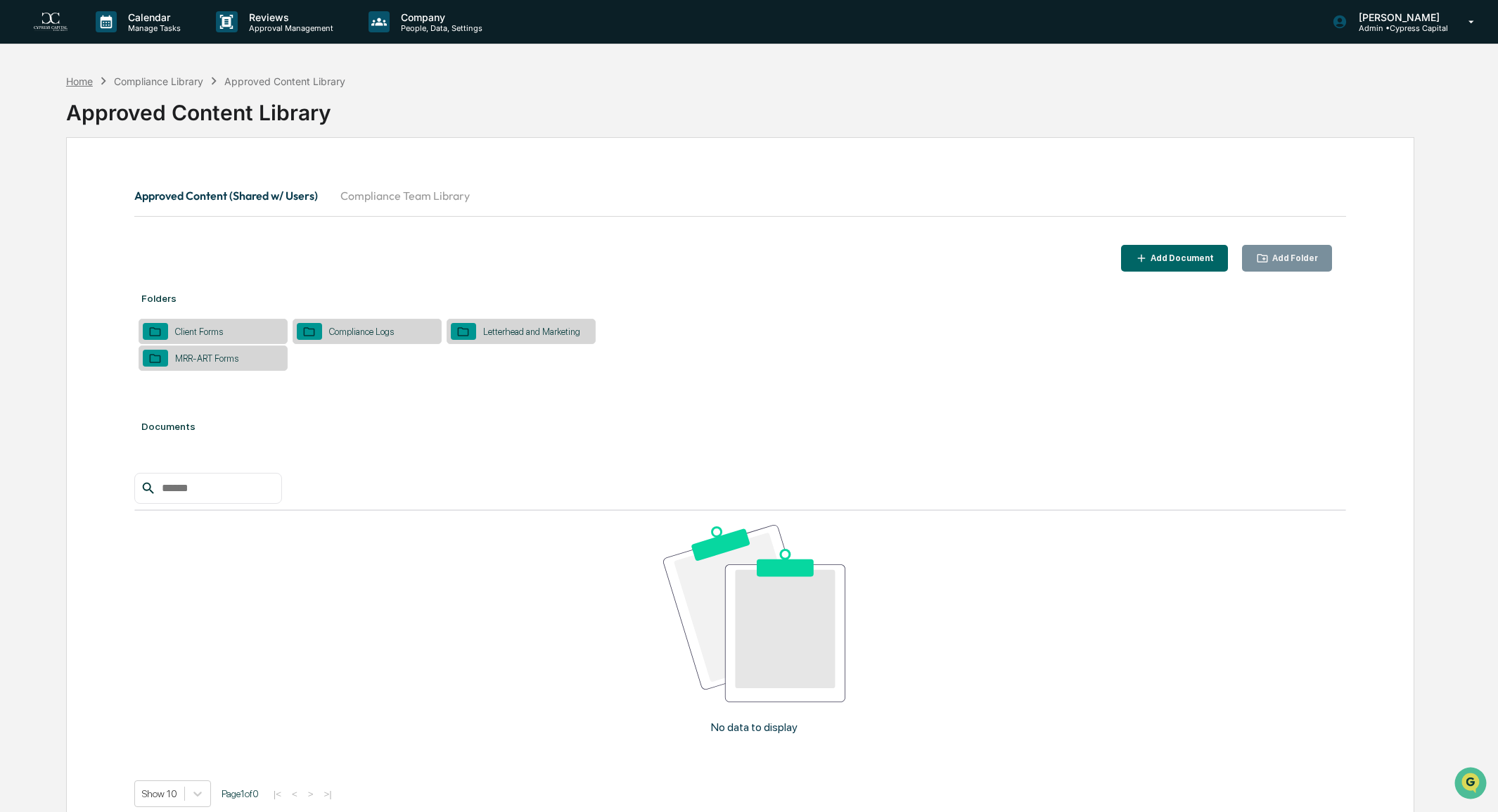
click at [79, 85] on div "Home" at bounding box center [79, 81] width 27 height 12
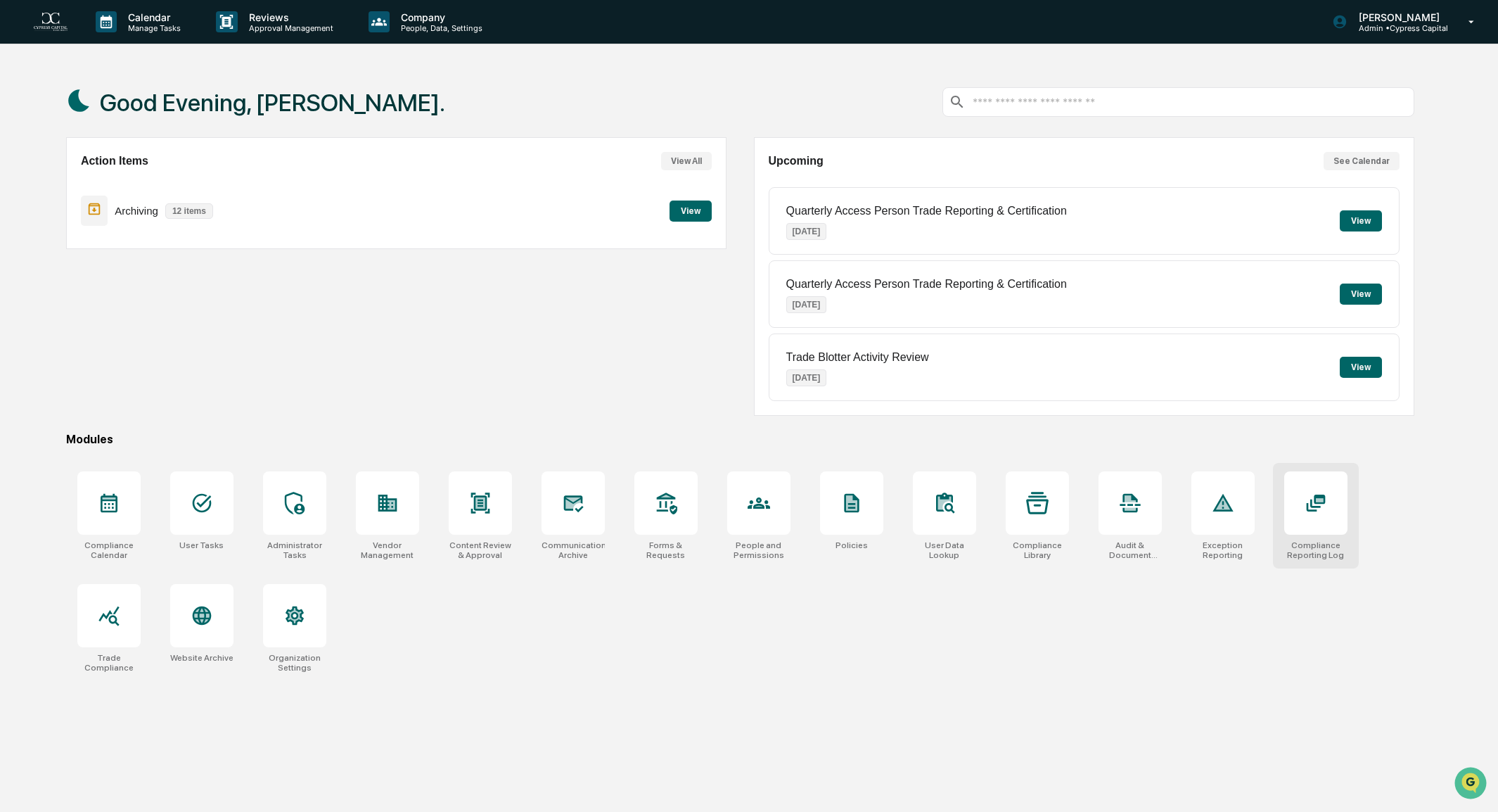
click at [1315, 532] on div at bounding box center [1315, 502] width 63 height 63
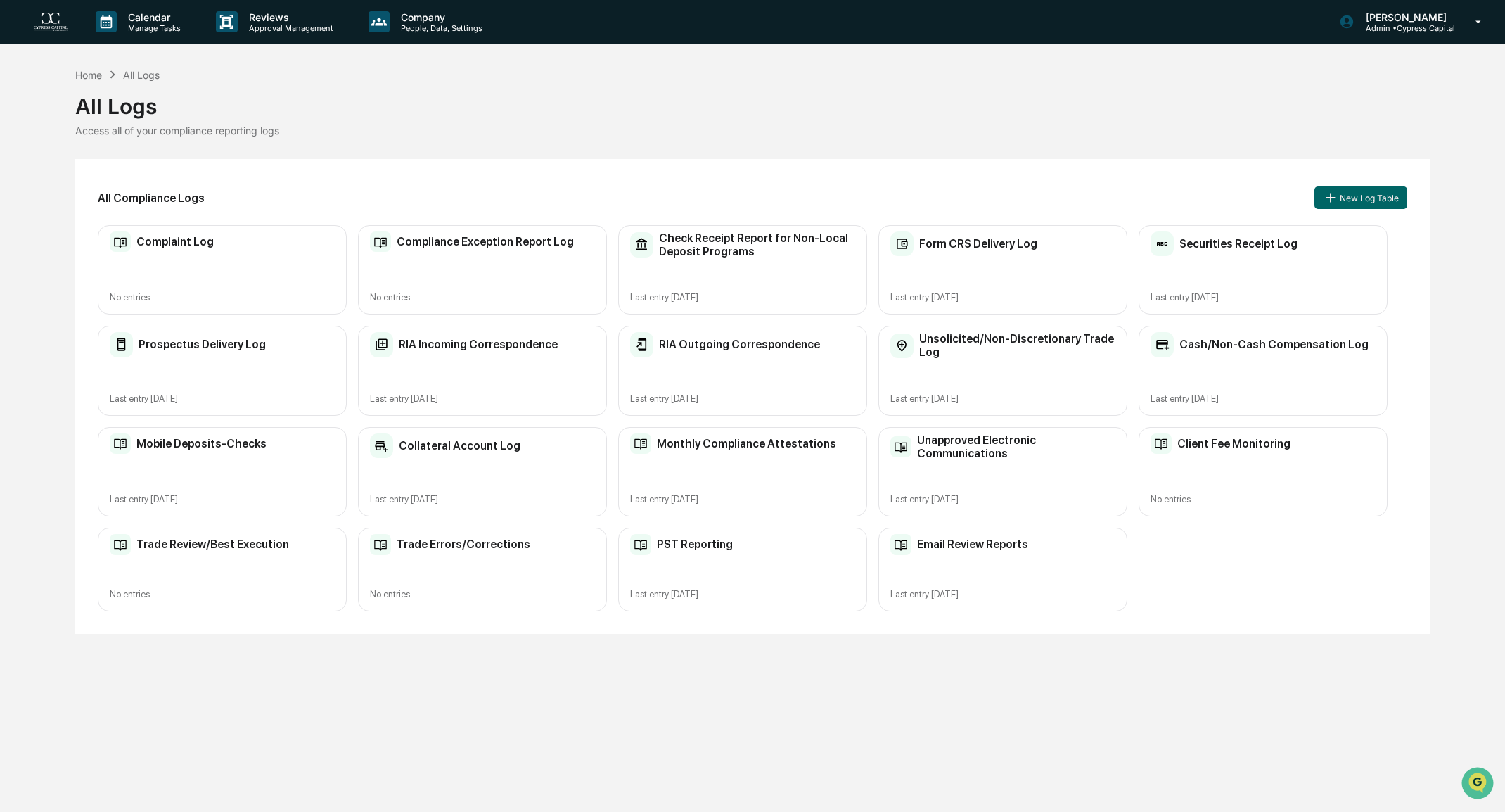
click at [1243, 480] on div "Client Fee Monitoring No entries" at bounding box center [1263, 471] width 249 height 89
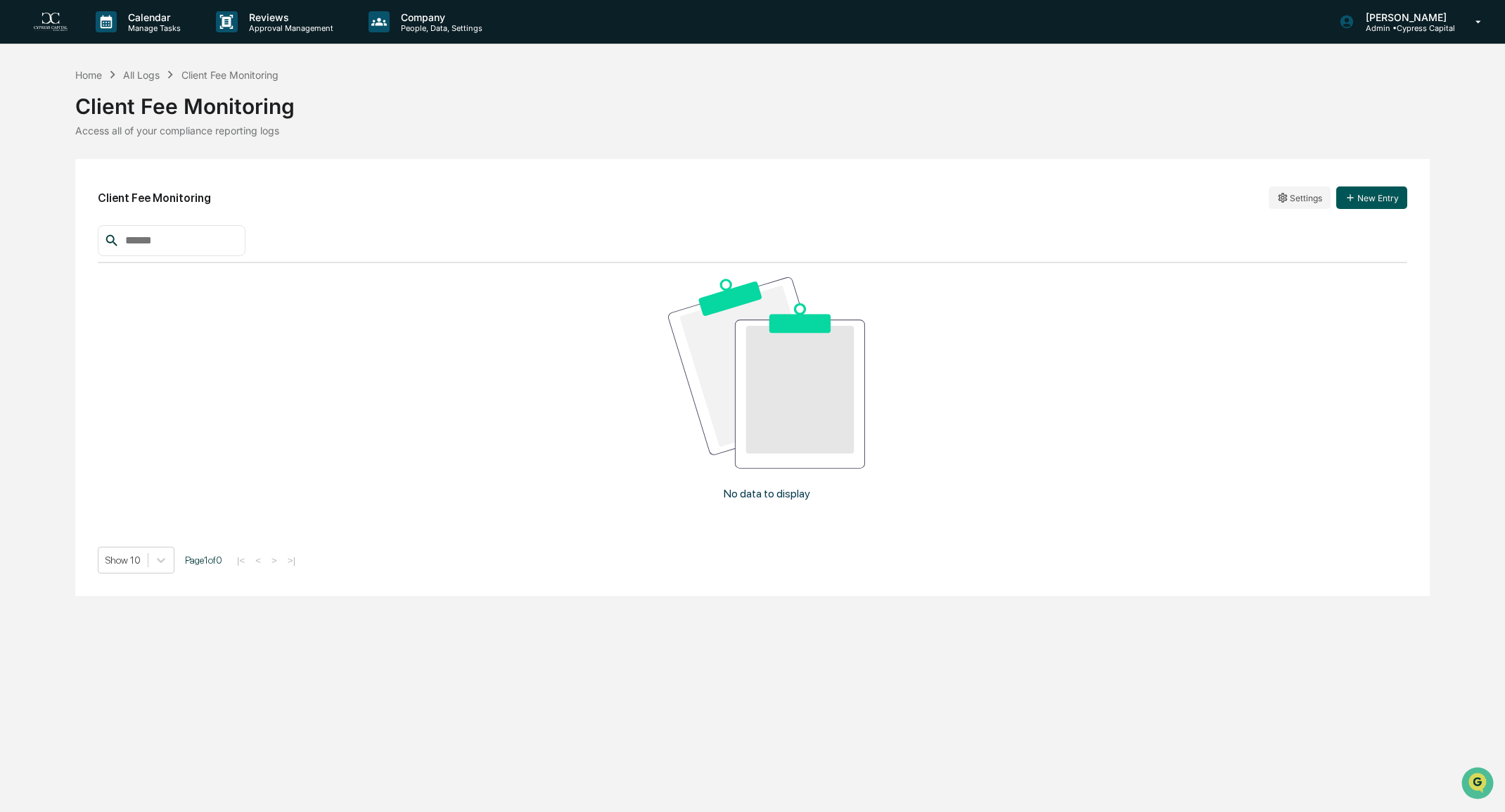
click at [1386, 194] on button "New Entry" at bounding box center [1371, 197] width 71 height 23
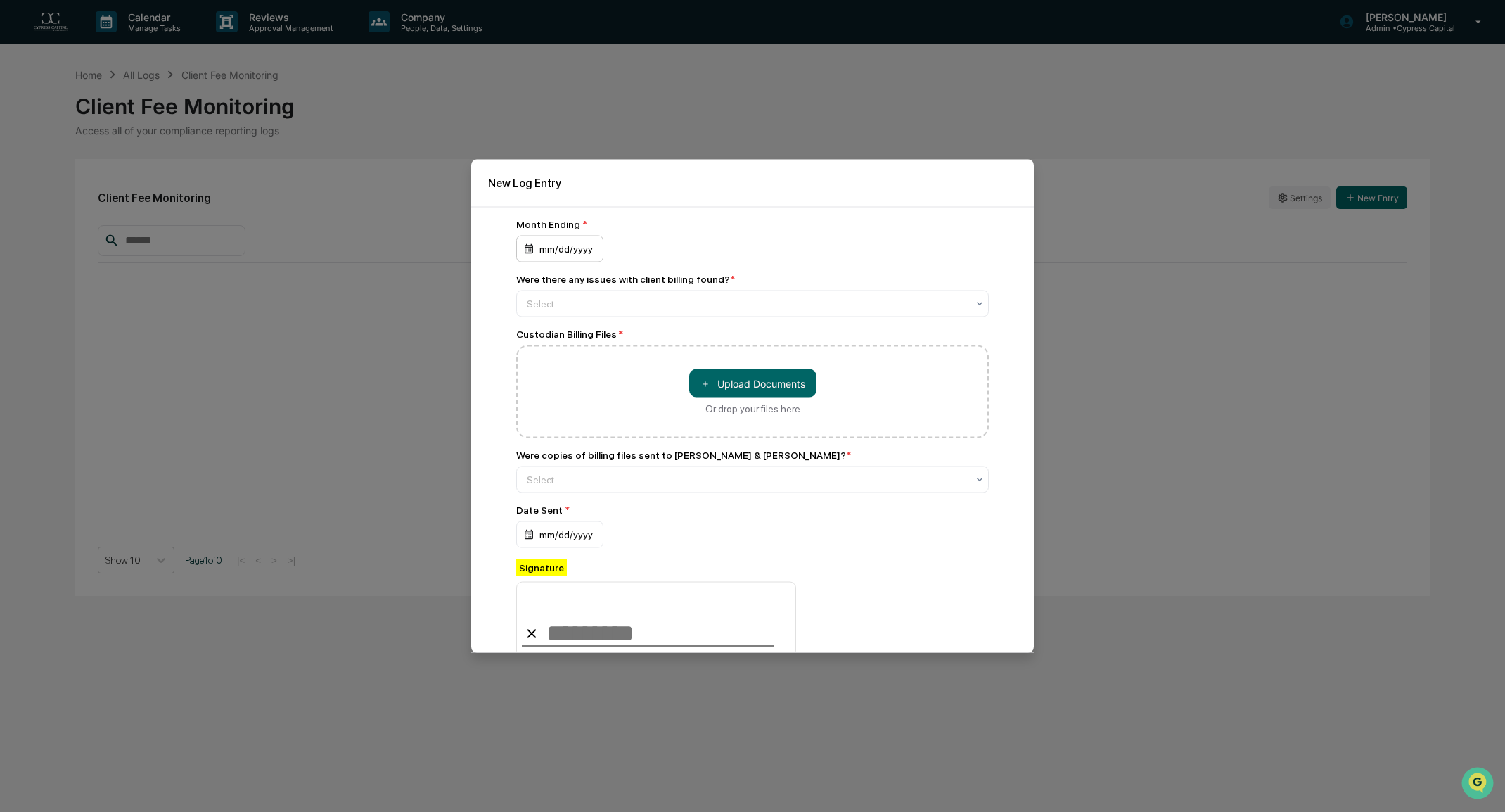
click at [558, 245] on div "mm/dd/yyyy" at bounding box center [559, 249] width 87 height 27
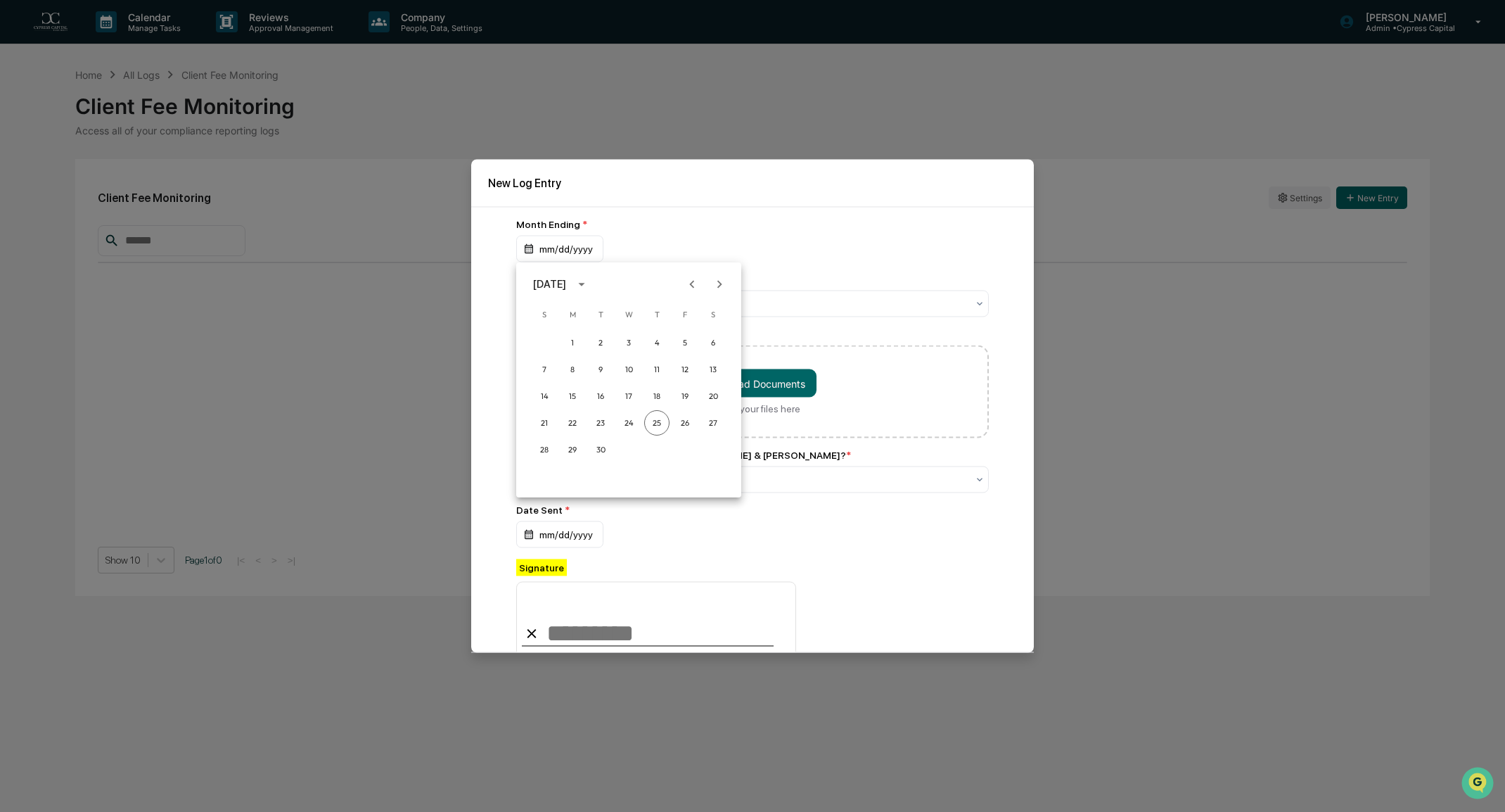
click at [693, 286] on icon "Previous month" at bounding box center [692, 284] width 5 height 8
click at [572, 449] on button "30" at bounding box center [572, 449] width 25 height 25
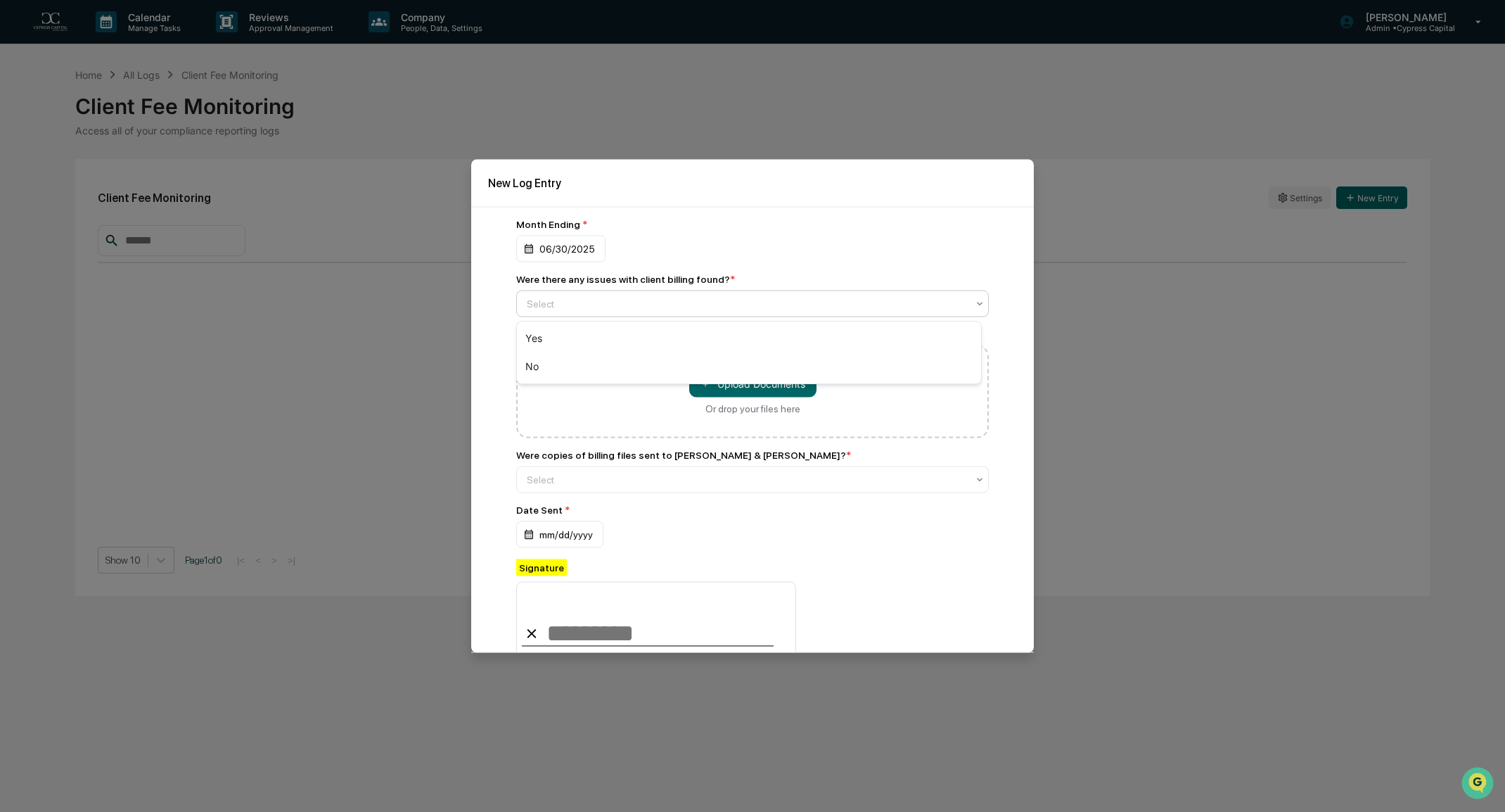
click at [587, 305] on div at bounding box center [747, 304] width 440 height 14
click at [534, 362] on div "No" at bounding box center [749, 366] width 464 height 28
click at [592, 309] on div at bounding box center [747, 304] width 440 height 14
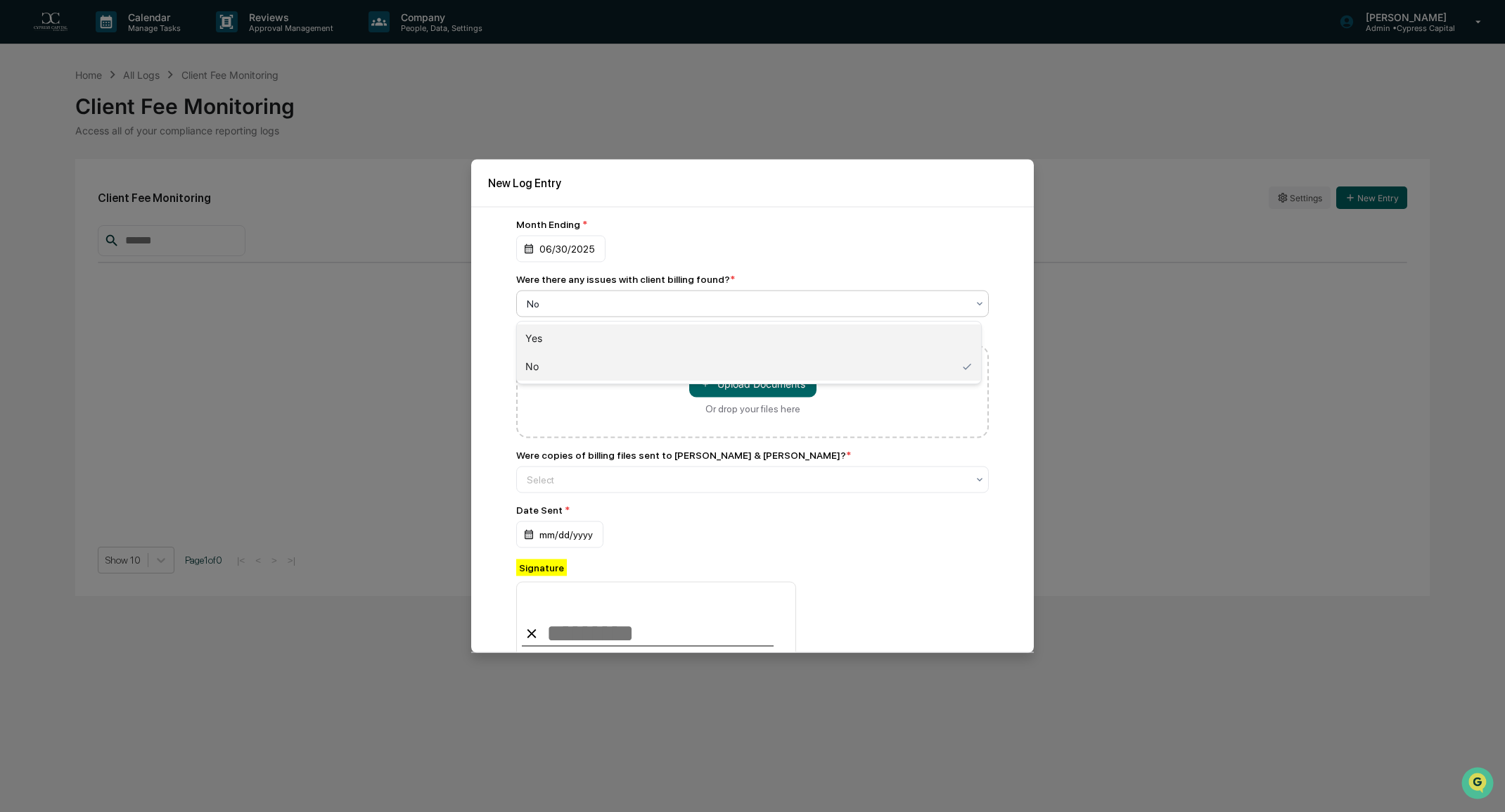
click at [553, 344] on div "Yes" at bounding box center [749, 338] width 464 height 28
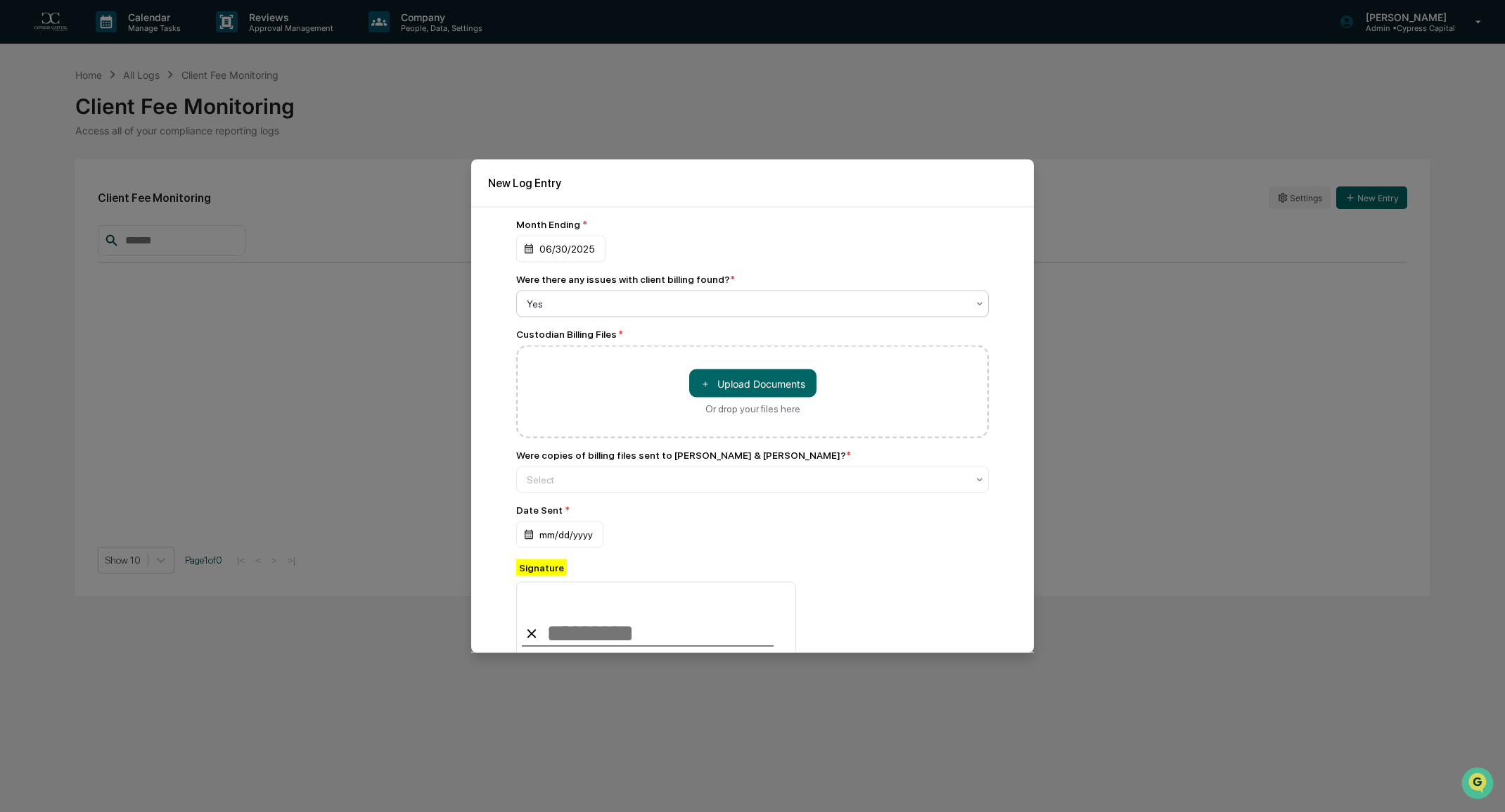
click at [559, 308] on div at bounding box center [747, 304] width 440 height 14
click at [556, 307] on div at bounding box center [747, 304] width 440 height 14
click at [567, 309] on div at bounding box center [747, 304] width 440 height 14
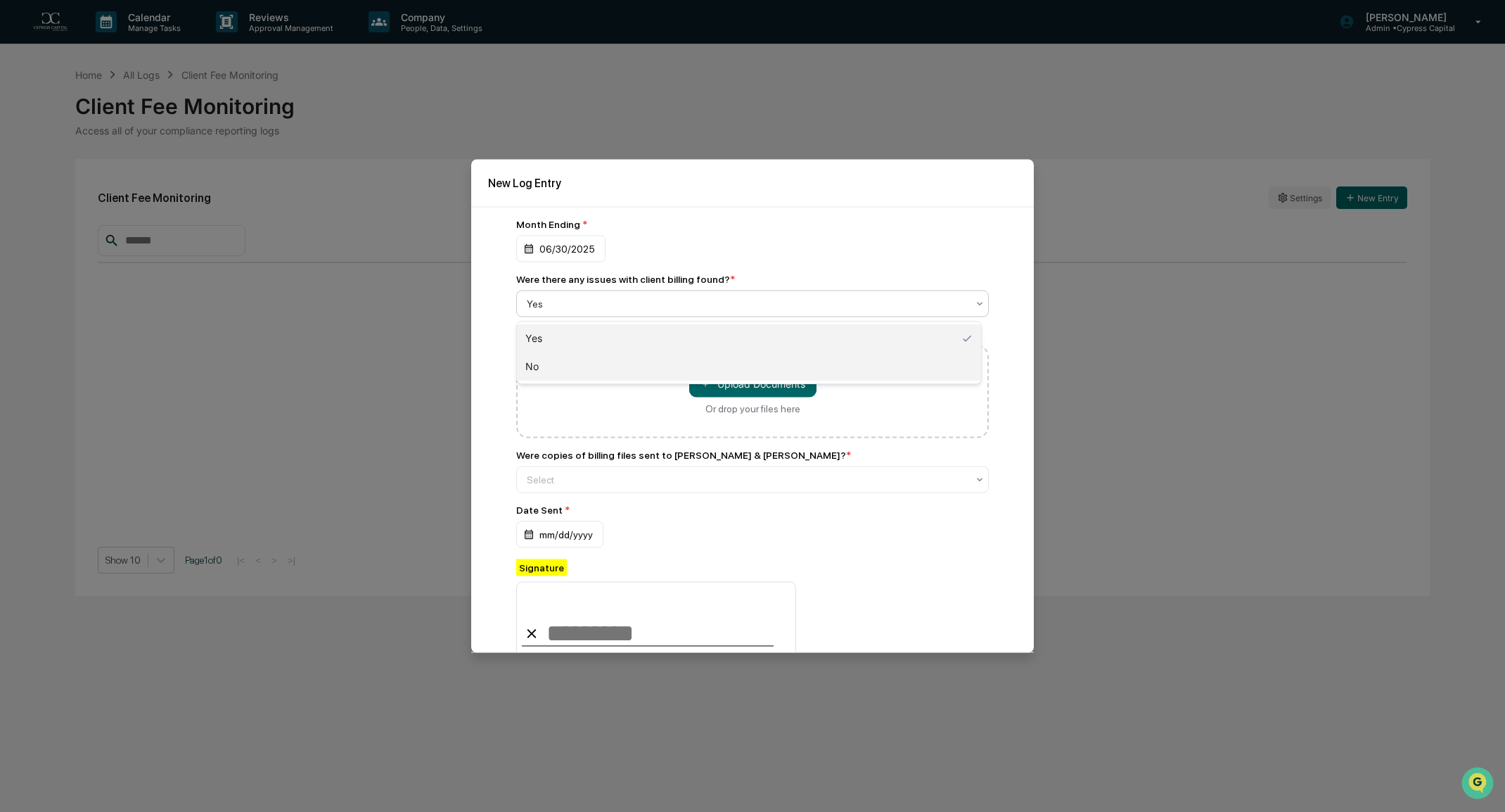
click at [560, 365] on div "No" at bounding box center [749, 366] width 464 height 28
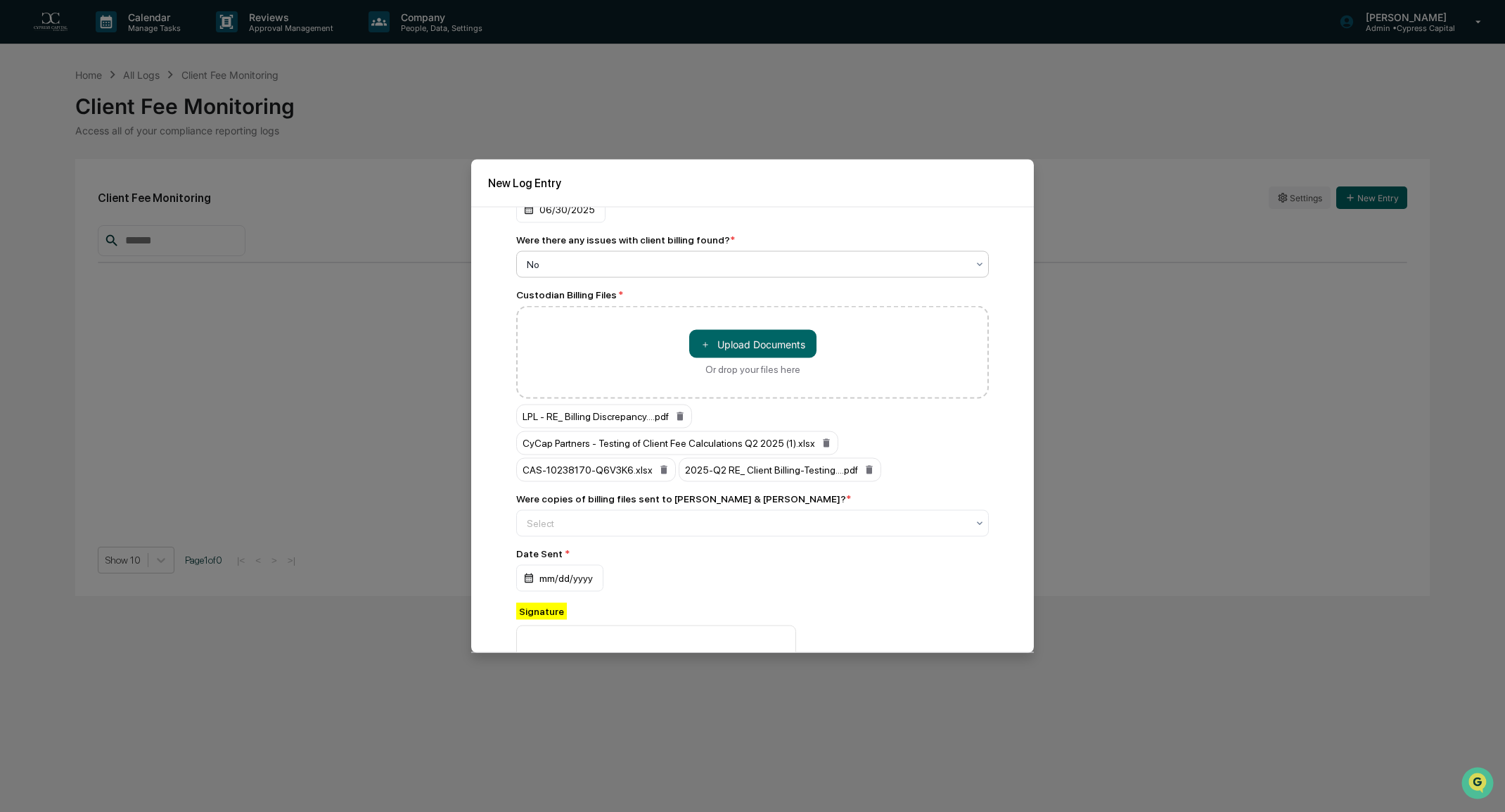
scroll to position [70, 0]
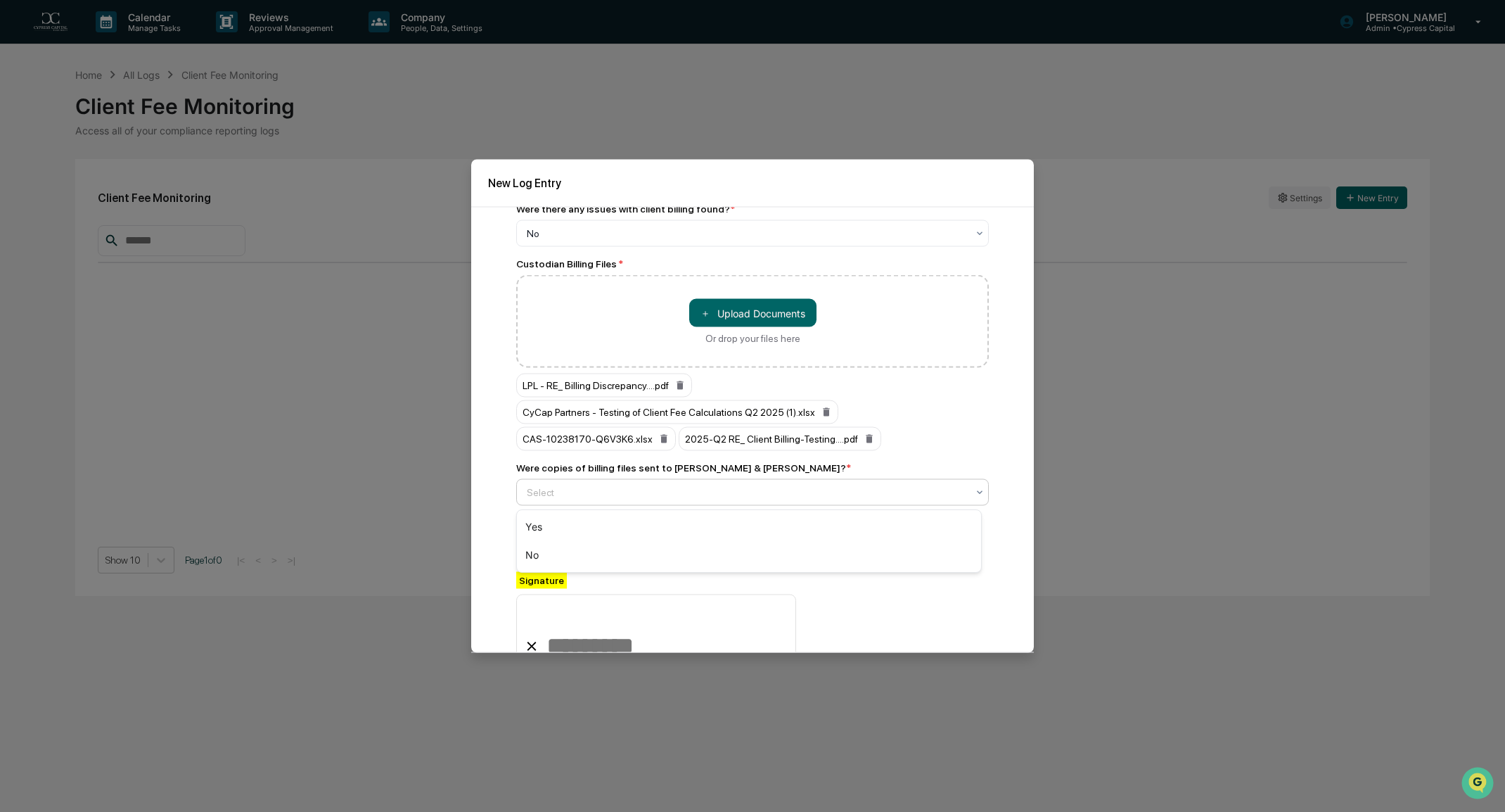
click at [598, 493] on div at bounding box center [747, 492] width 440 height 14
click at [557, 526] on div "Yes" at bounding box center [749, 527] width 464 height 28
click at [549, 555] on div "mm/dd/yyyy" at bounding box center [559, 547] width 87 height 27
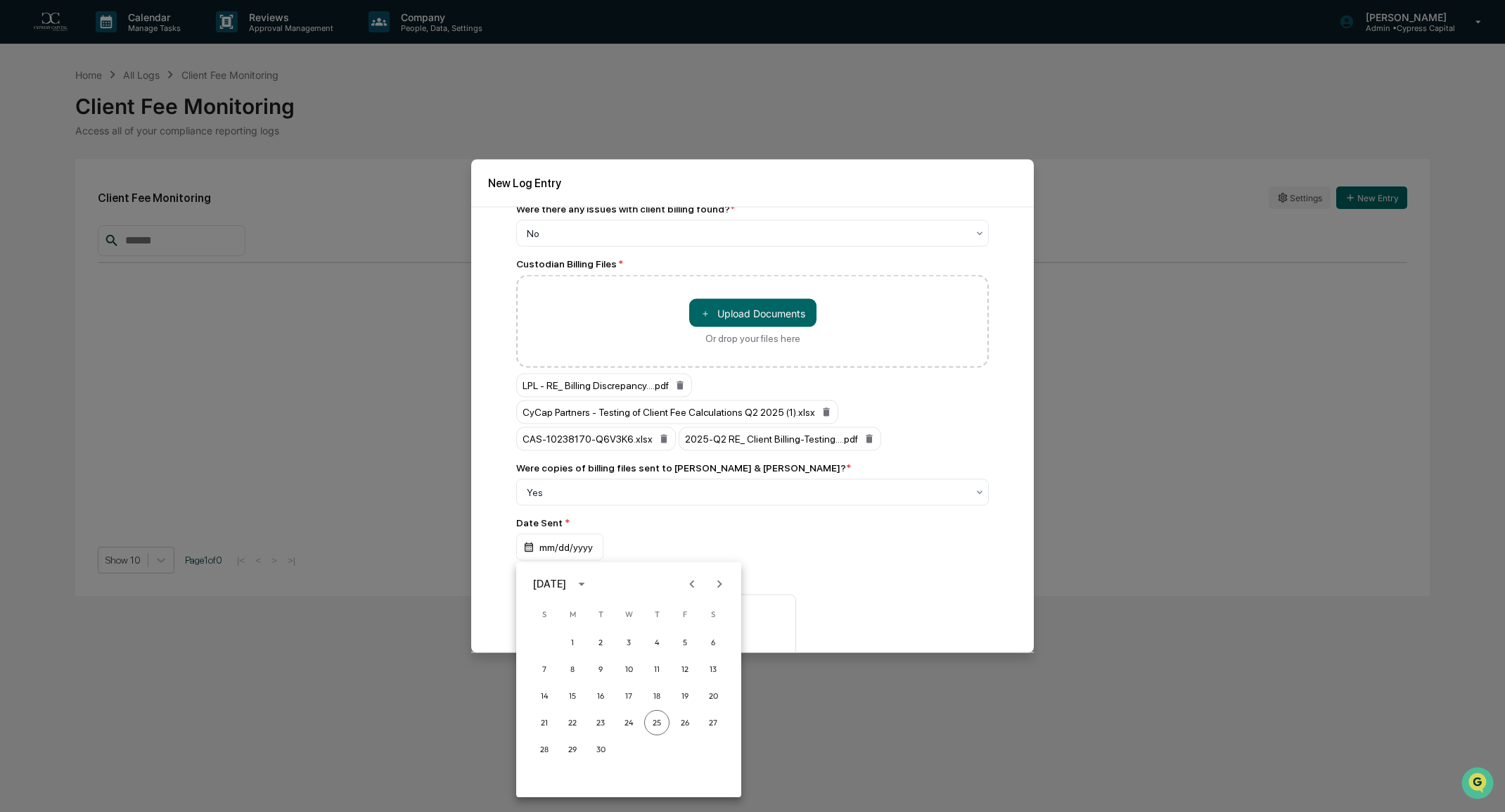
click at [566, 584] on div "September 2025" at bounding box center [549, 583] width 33 height 15
click at [711, 705] on button "2025" at bounding box center [702, 698] width 51 height 25
click at [632, 686] on button "Aug" at bounding box center [628, 691] width 51 height 25
click at [573, 748] on button "25" at bounding box center [572, 748] width 25 height 25
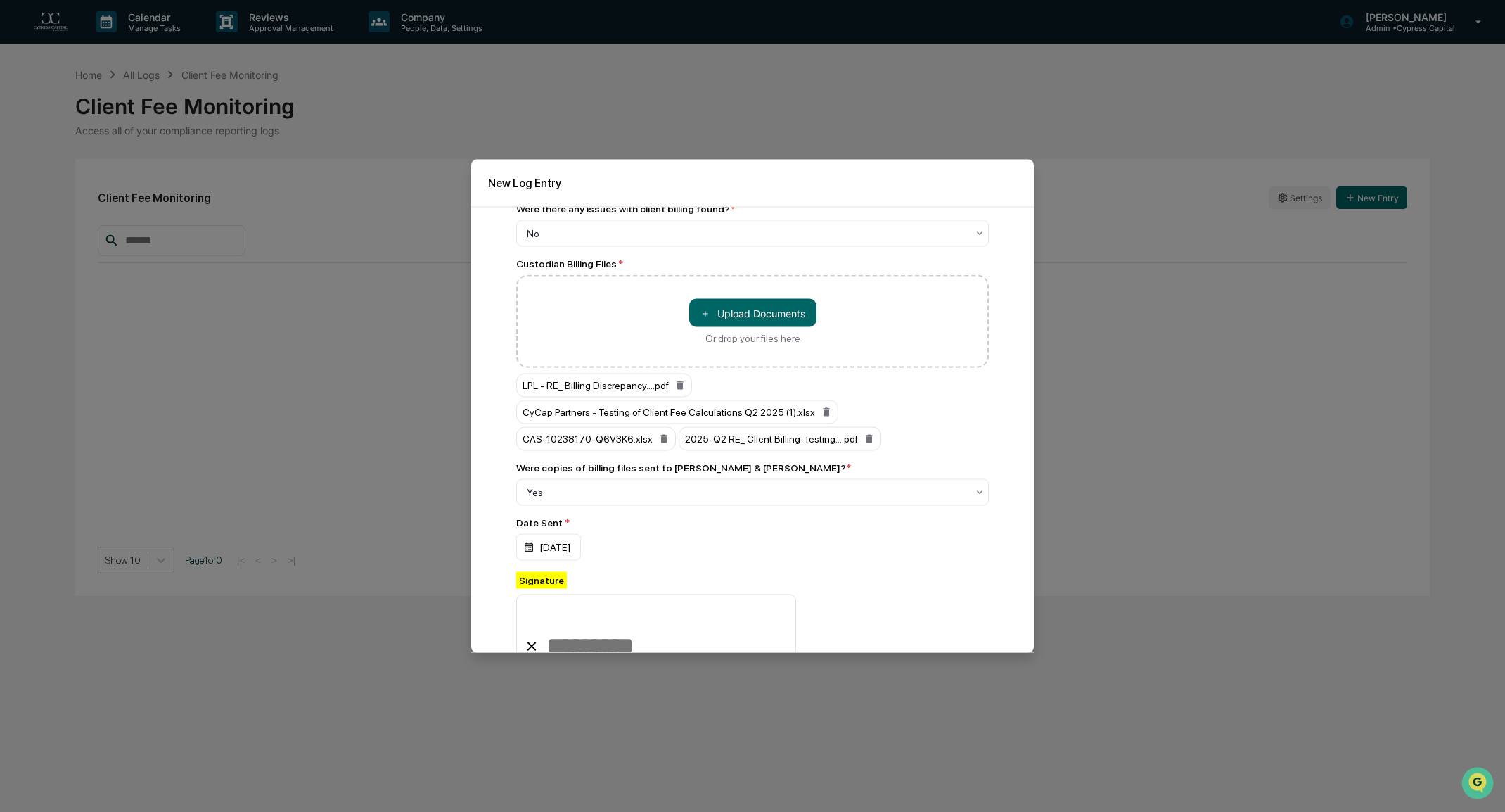
click at [639, 581] on div "Signature" at bounding box center [656, 621] width 280 height 98
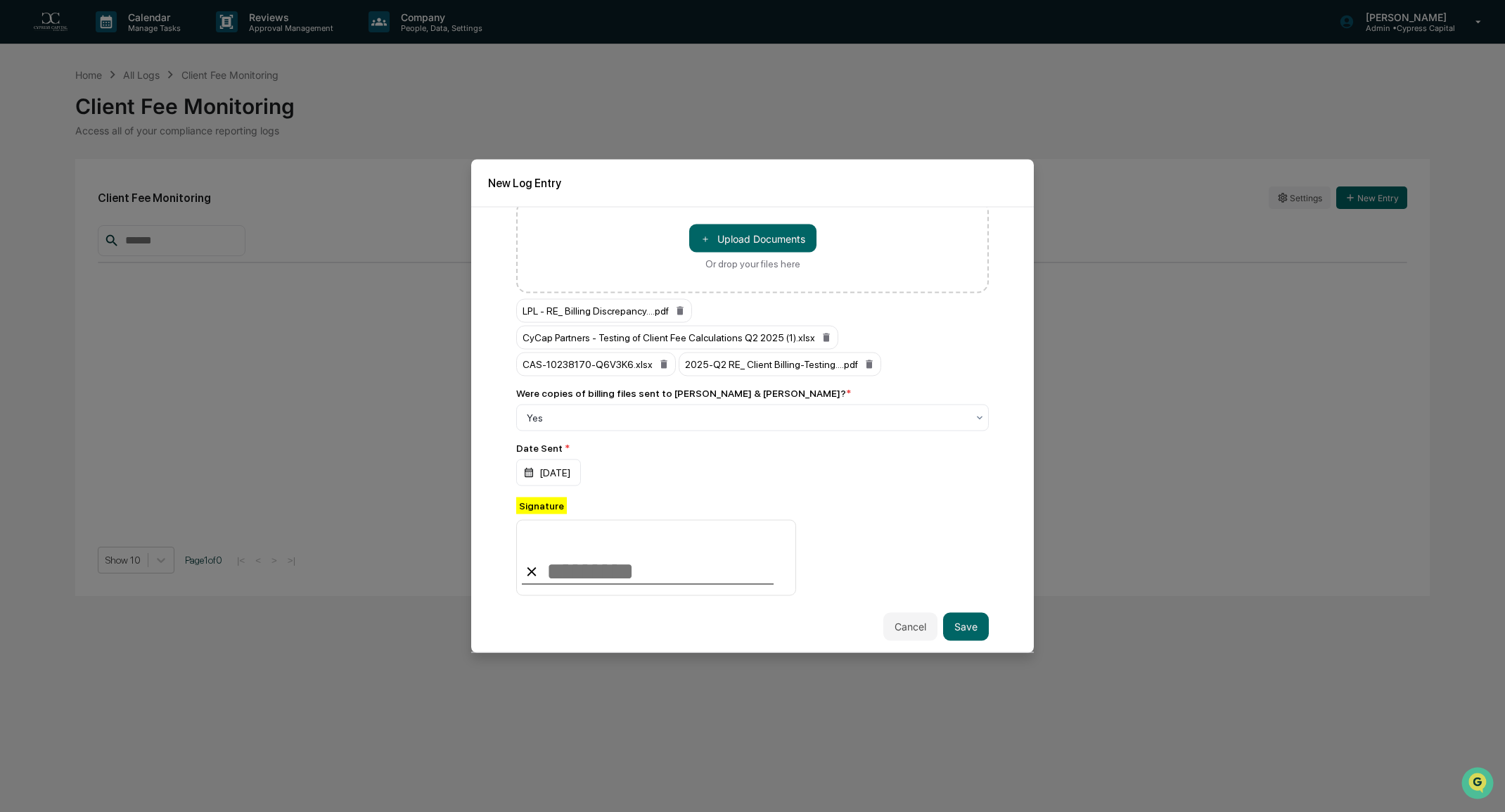
scroll to position [150, 0]
click at [565, 582] on input at bounding box center [656, 558] width 280 height 76
type input "**********"
click at [956, 627] on button "Save" at bounding box center [966, 626] width 46 height 28
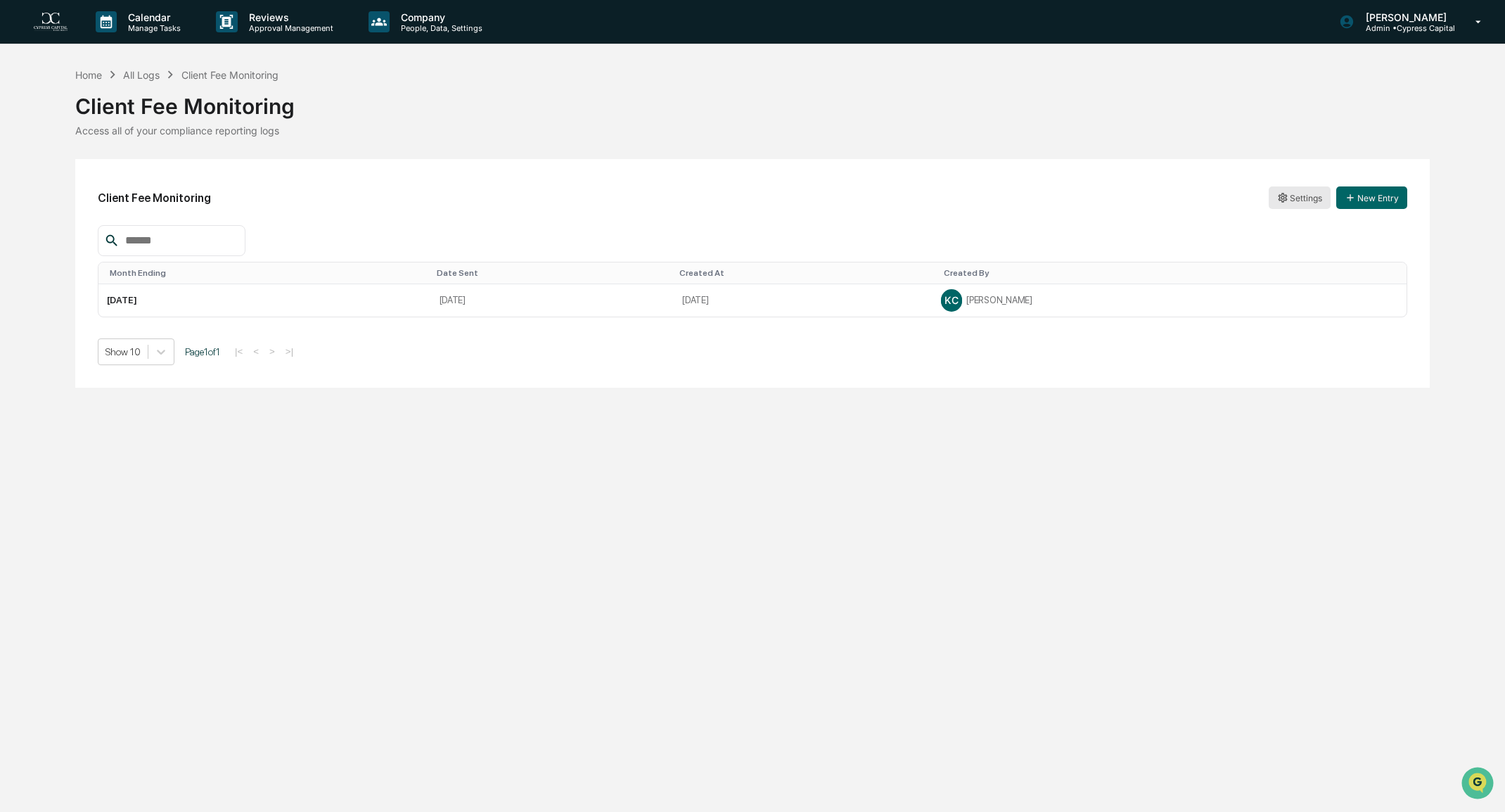
click at [1300, 198] on html "Calendar Manage Tasks Reviews Approval Management Company People, Data, Setting…" at bounding box center [752, 406] width 1505 height 812
click at [1278, 222] on div "Edit" at bounding box center [1300, 226] width 90 height 23
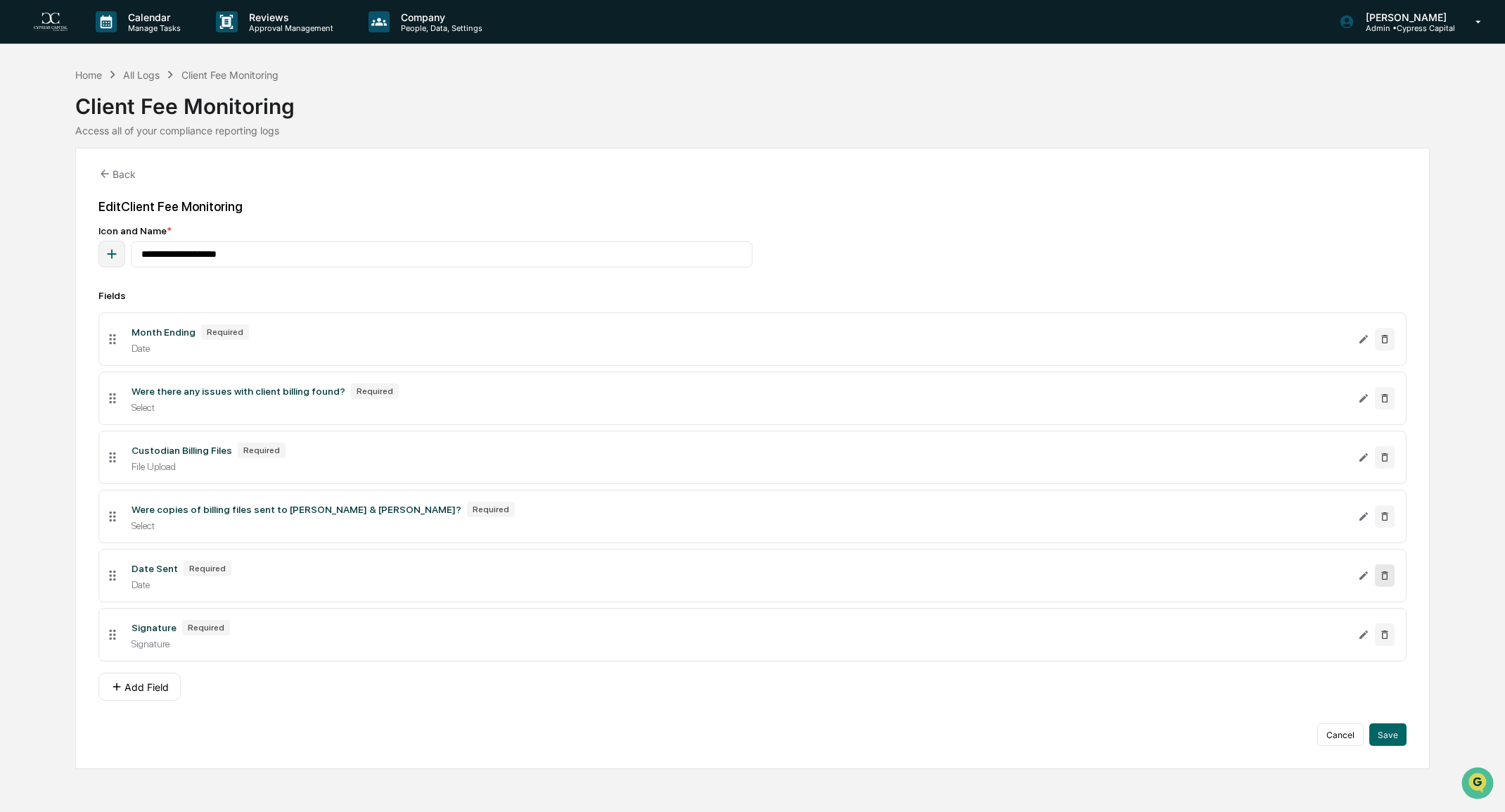
click at [1387, 577] on icon at bounding box center [1384, 575] width 11 height 11
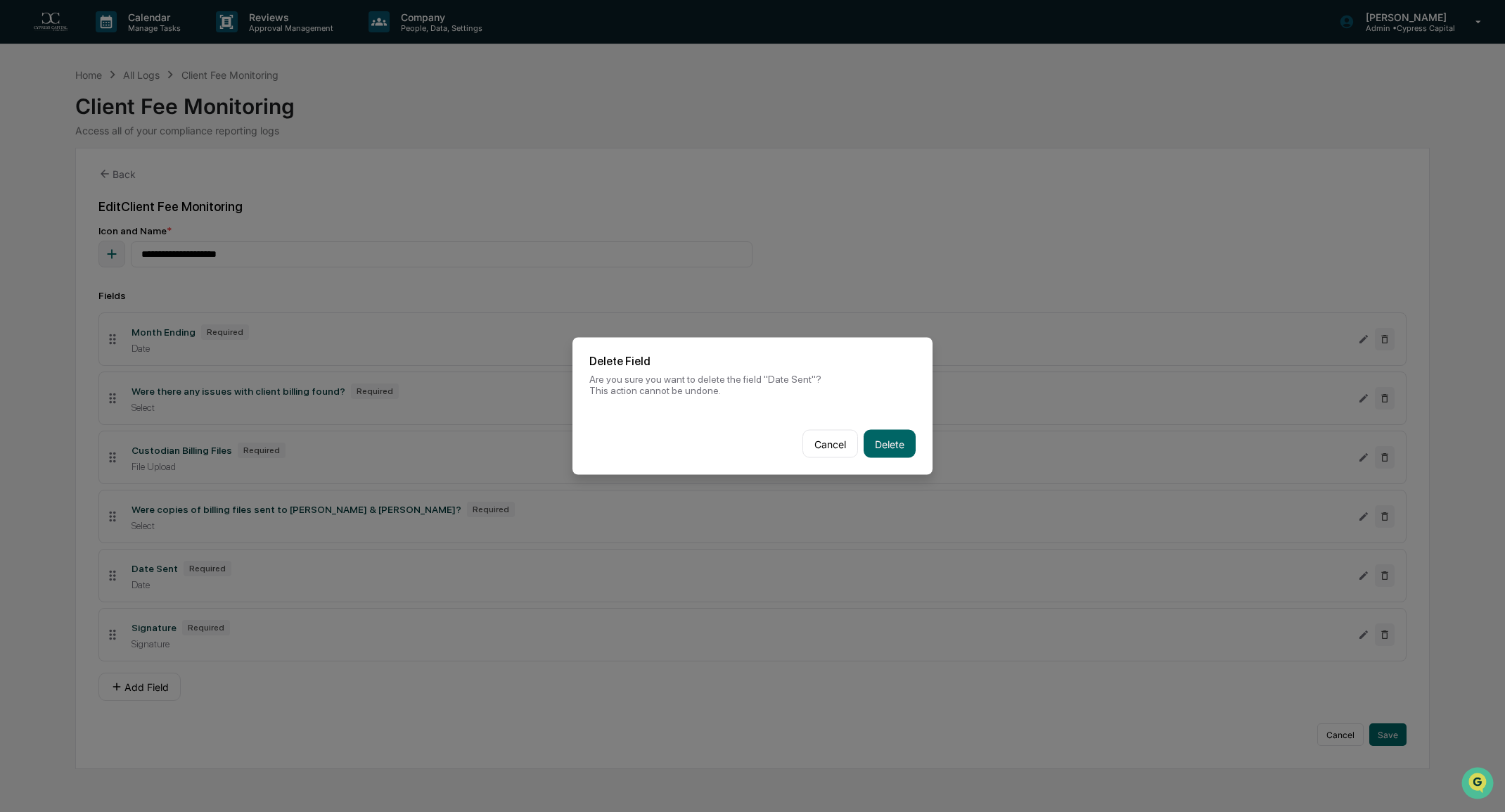
click at [884, 442] on button "Delete" at bounding box center [890, 444] width 52 height 28
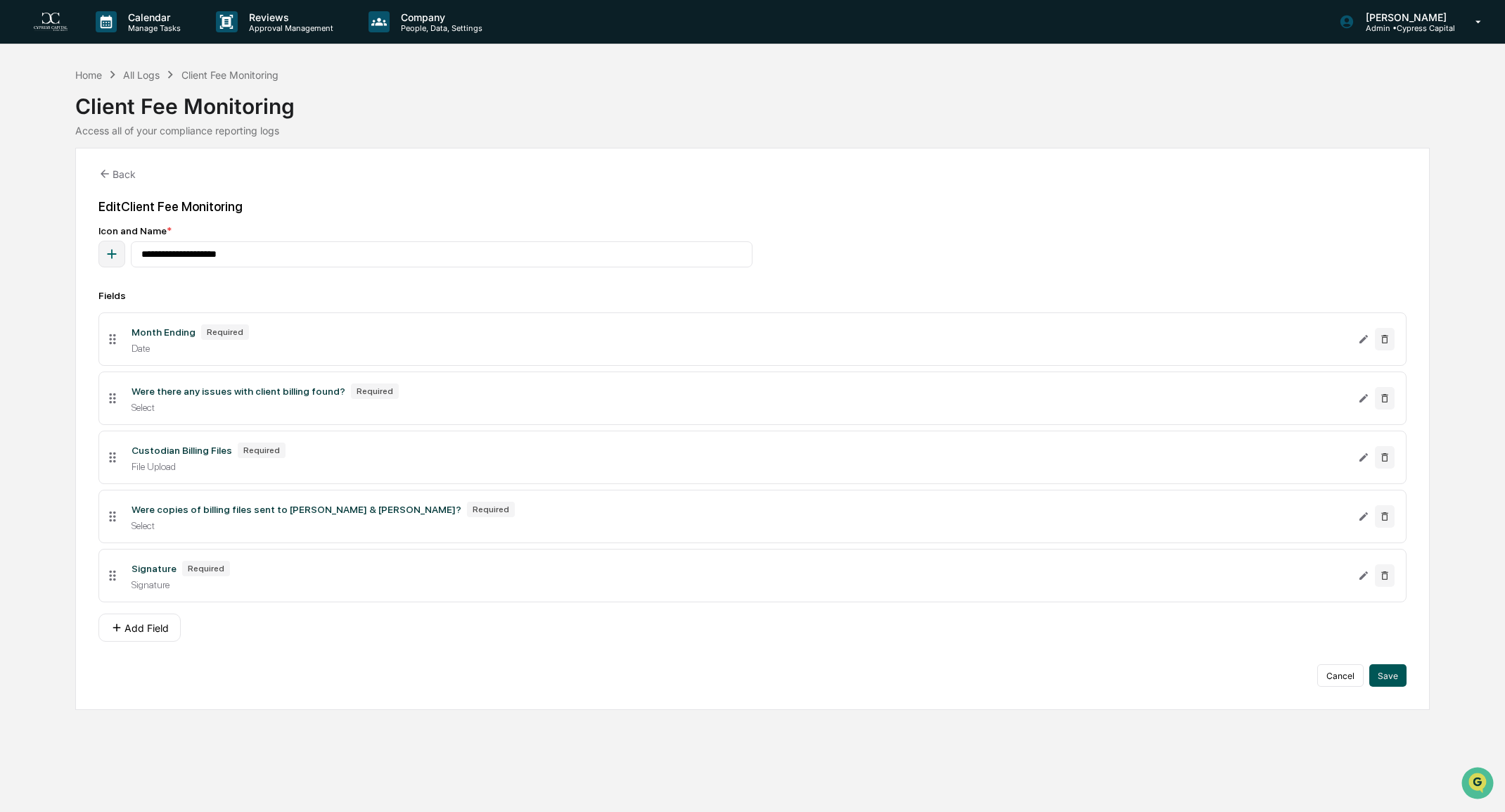
click at [1396, 676] on button "Save" at bounding box center [1387, 675] width 37 height 23
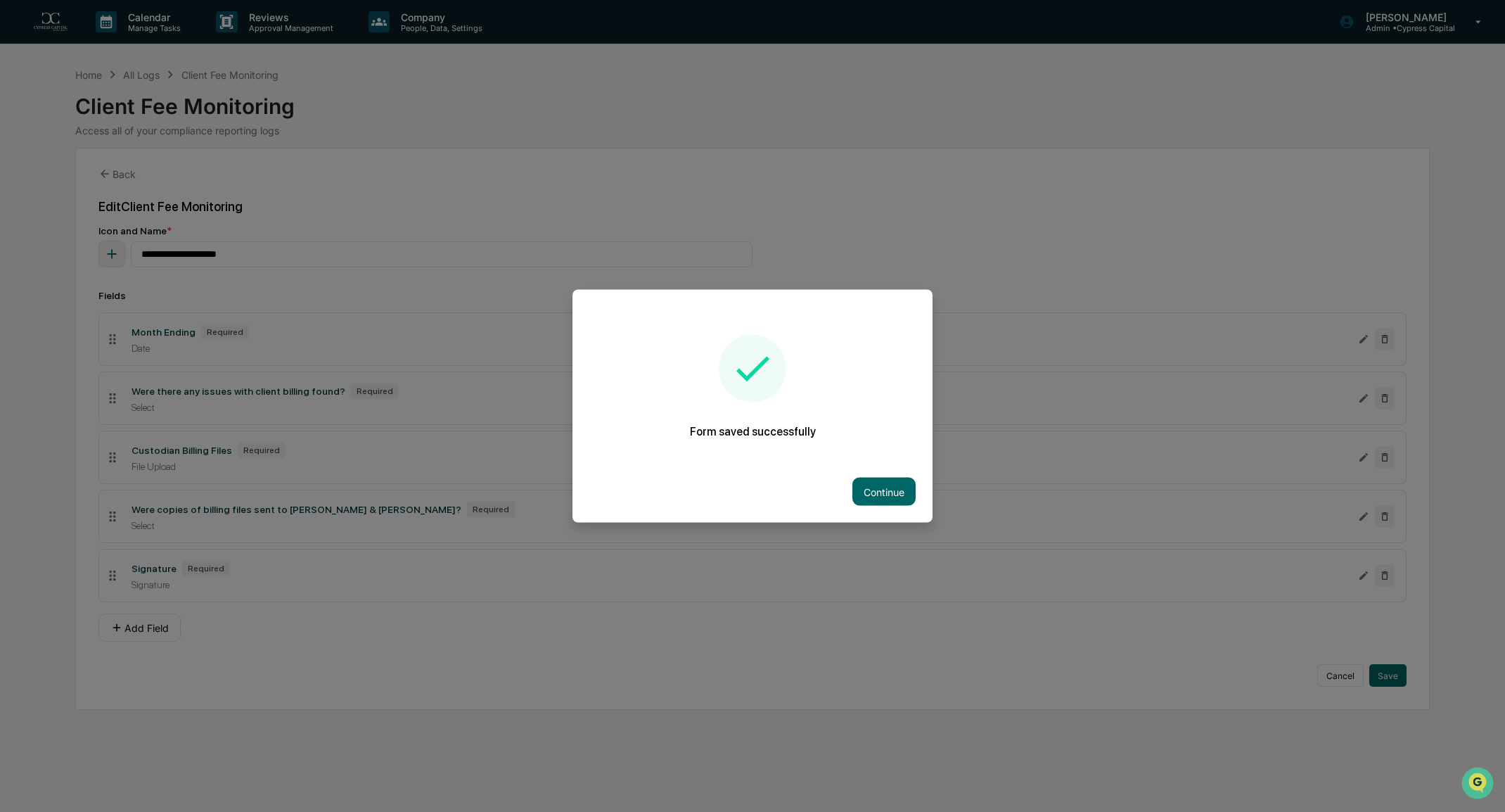
click at [893, 509] on div "Continue" at bounding box center [752, 492] width 360 height 62
click at [883, 489] on button "Continue" at bounding box center [883, 492] width 63 height 28
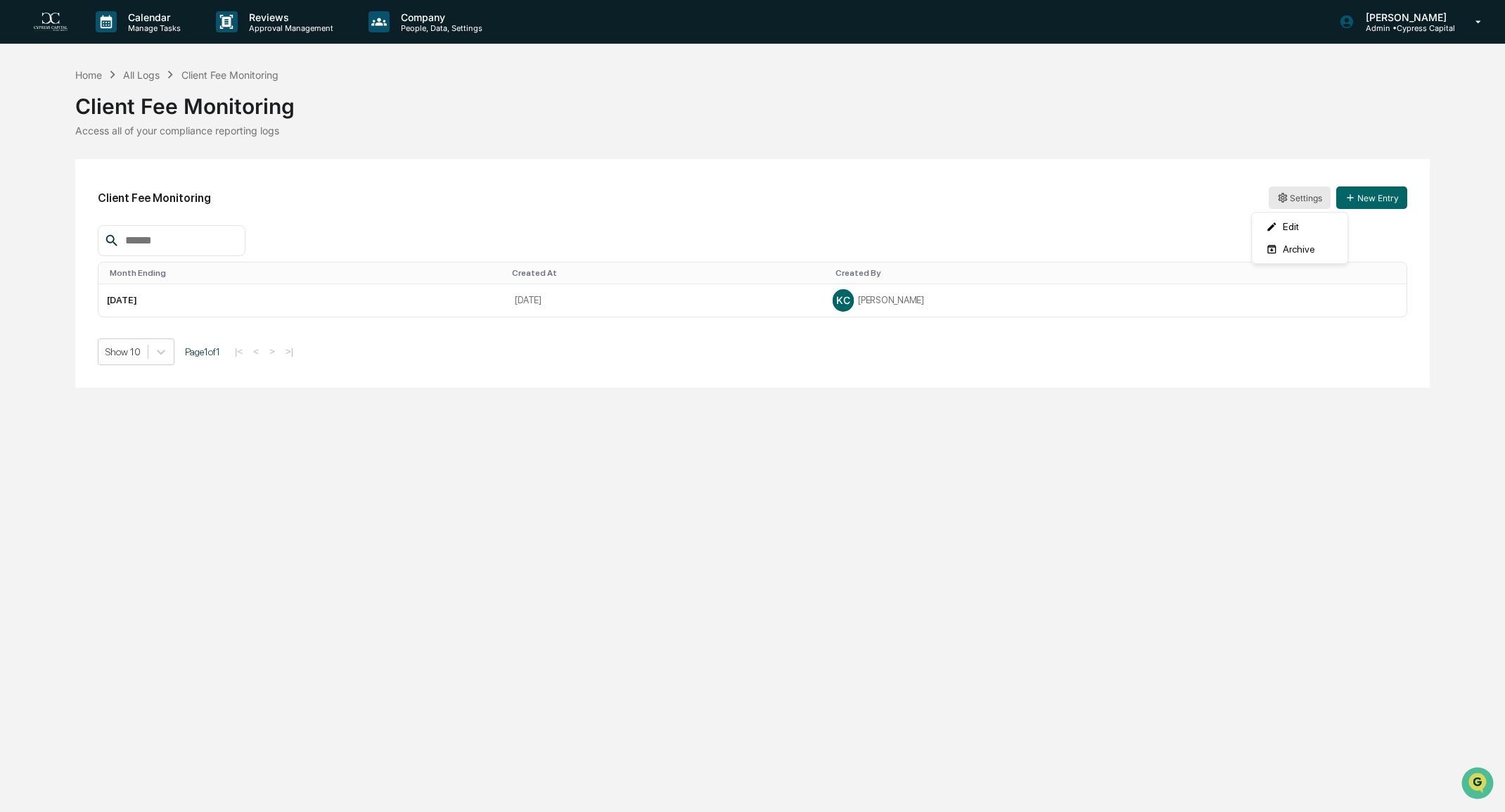
click at [1299, 203] on html "Calendar Manage Tasks Reviews Approval Management Company People, Data, Setting…" at bounding box center [752, 406] width 1505 height 812
click at [1284, 227] on div "Edit" at bounding box center [1300, 226] width 90 height 23
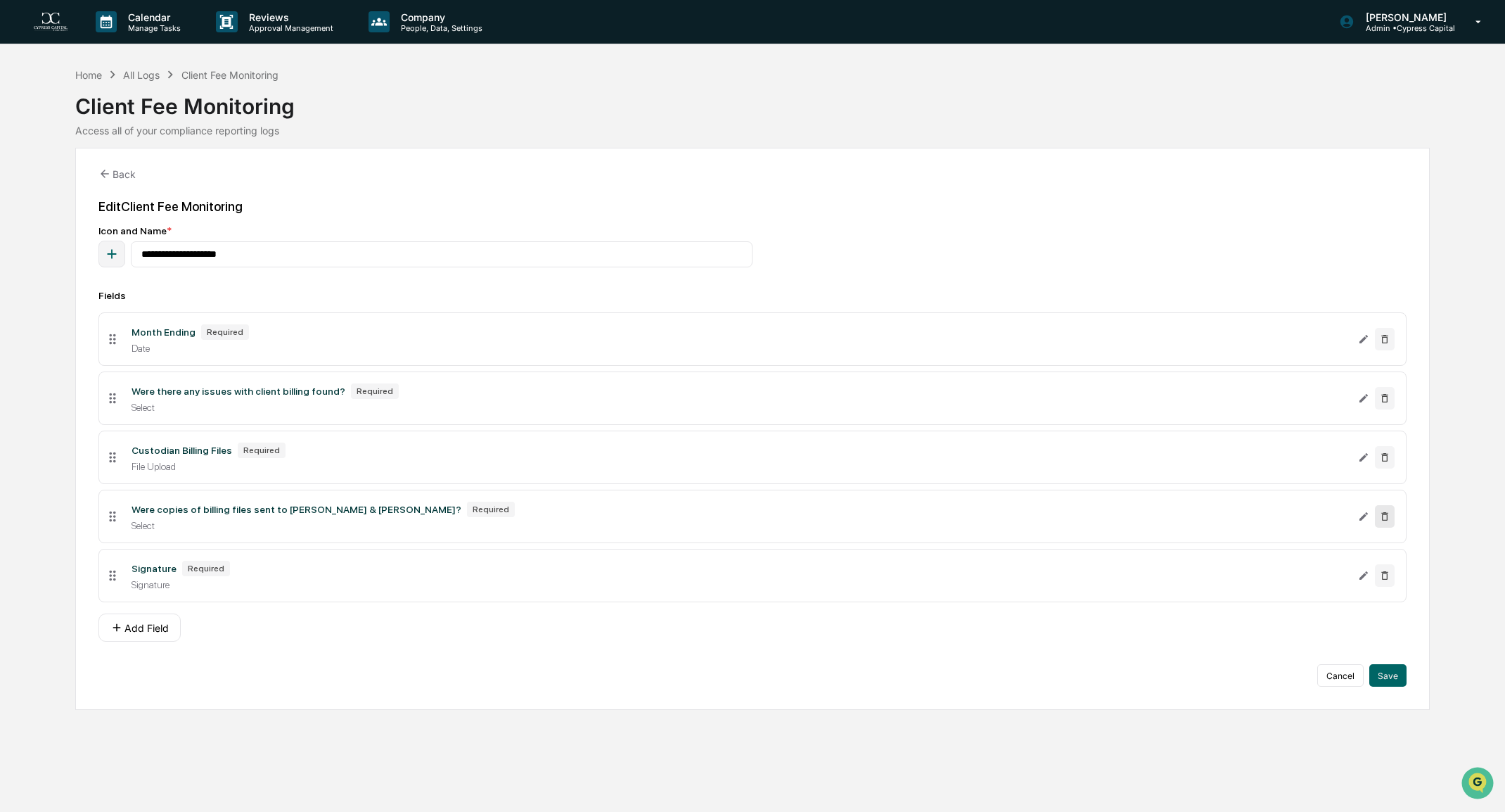
click at [1384, 518] on icon at bounding box center [1384, 516] width 11 height 11
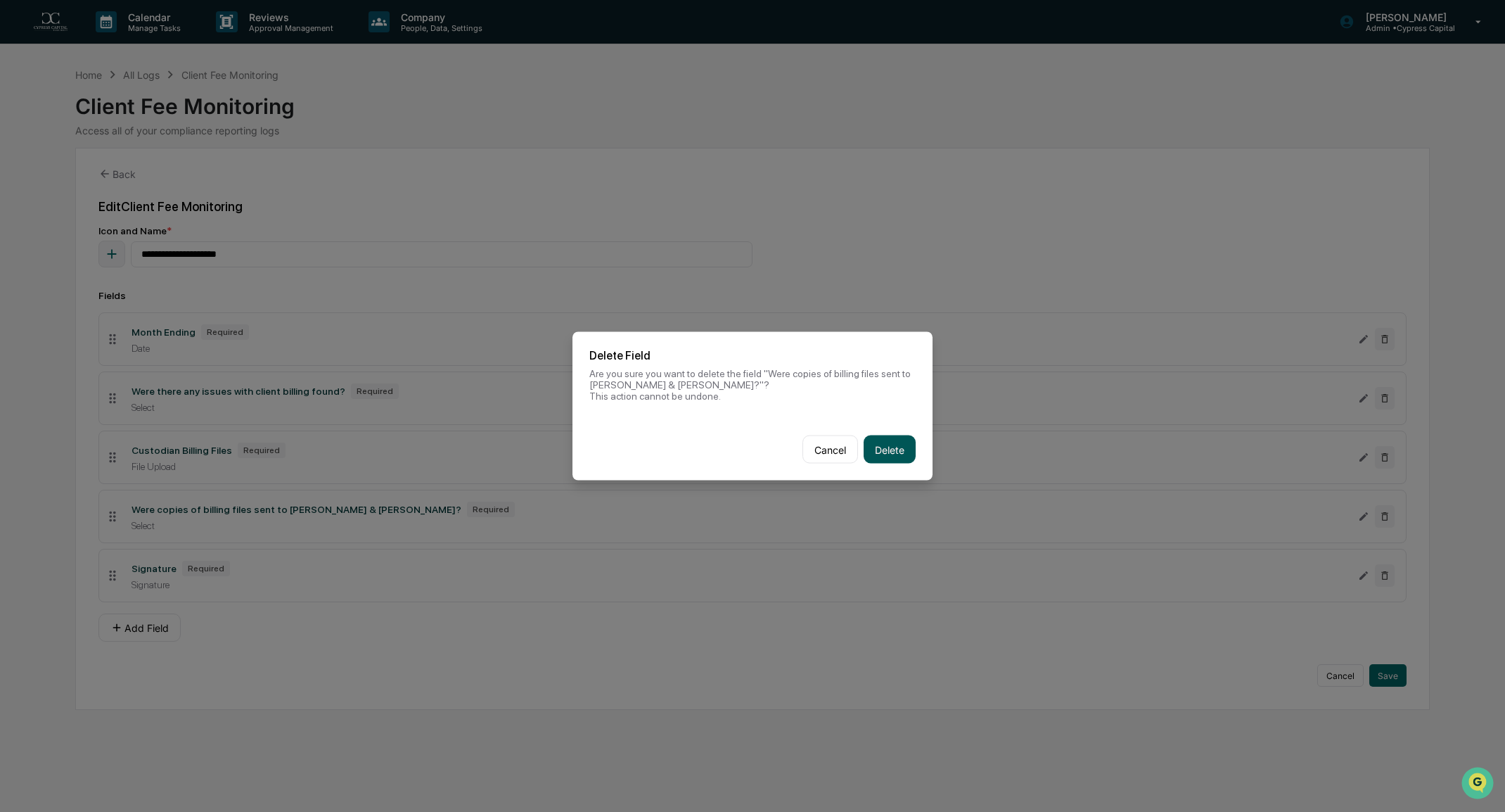
click at [893, 450] on button "Delete" at bounding box center [890, 449] width 52 height 28
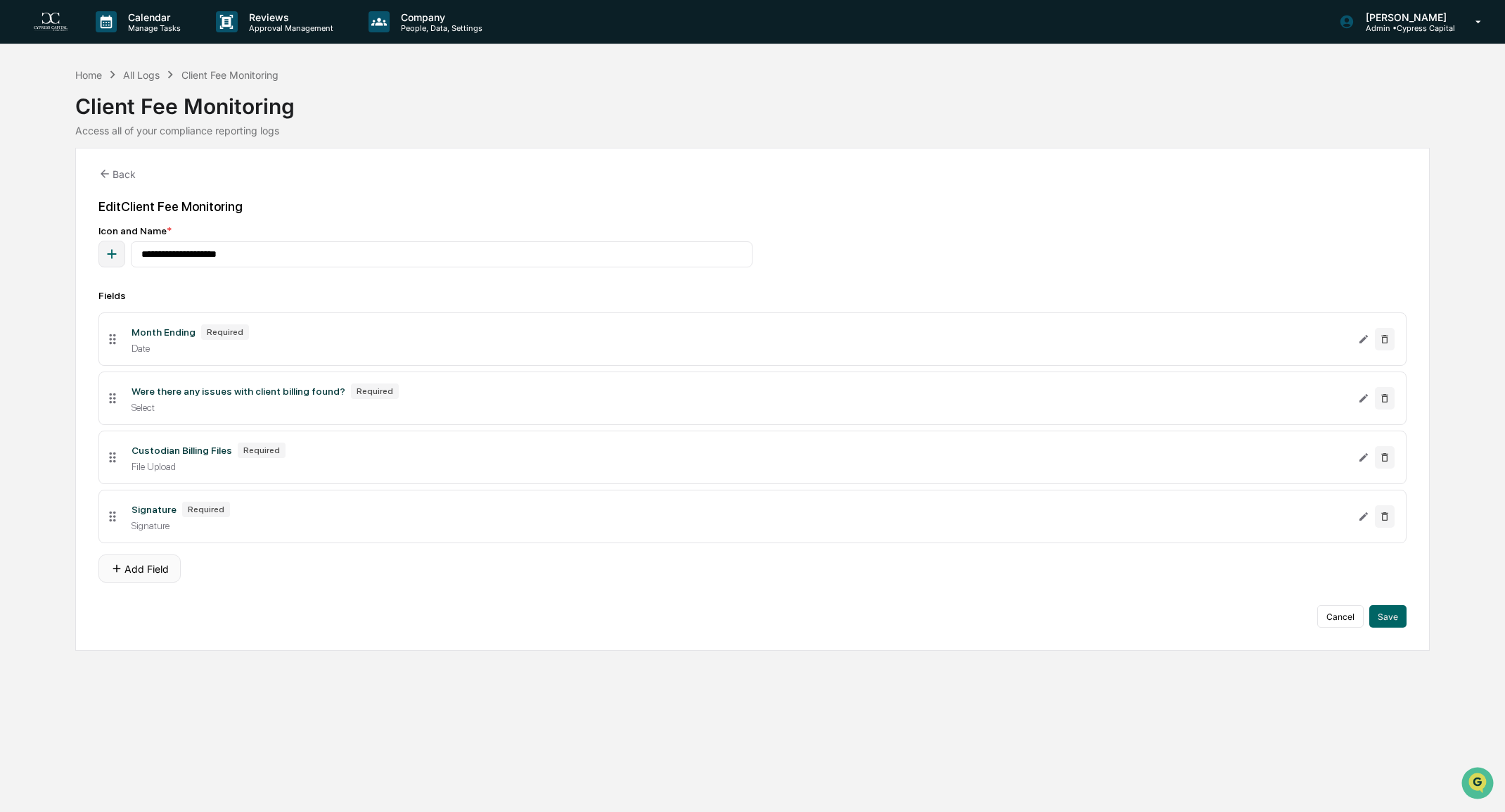
click at [143, 566] on button "Add Field" at bounding box center [139, 568] width 82 height 28
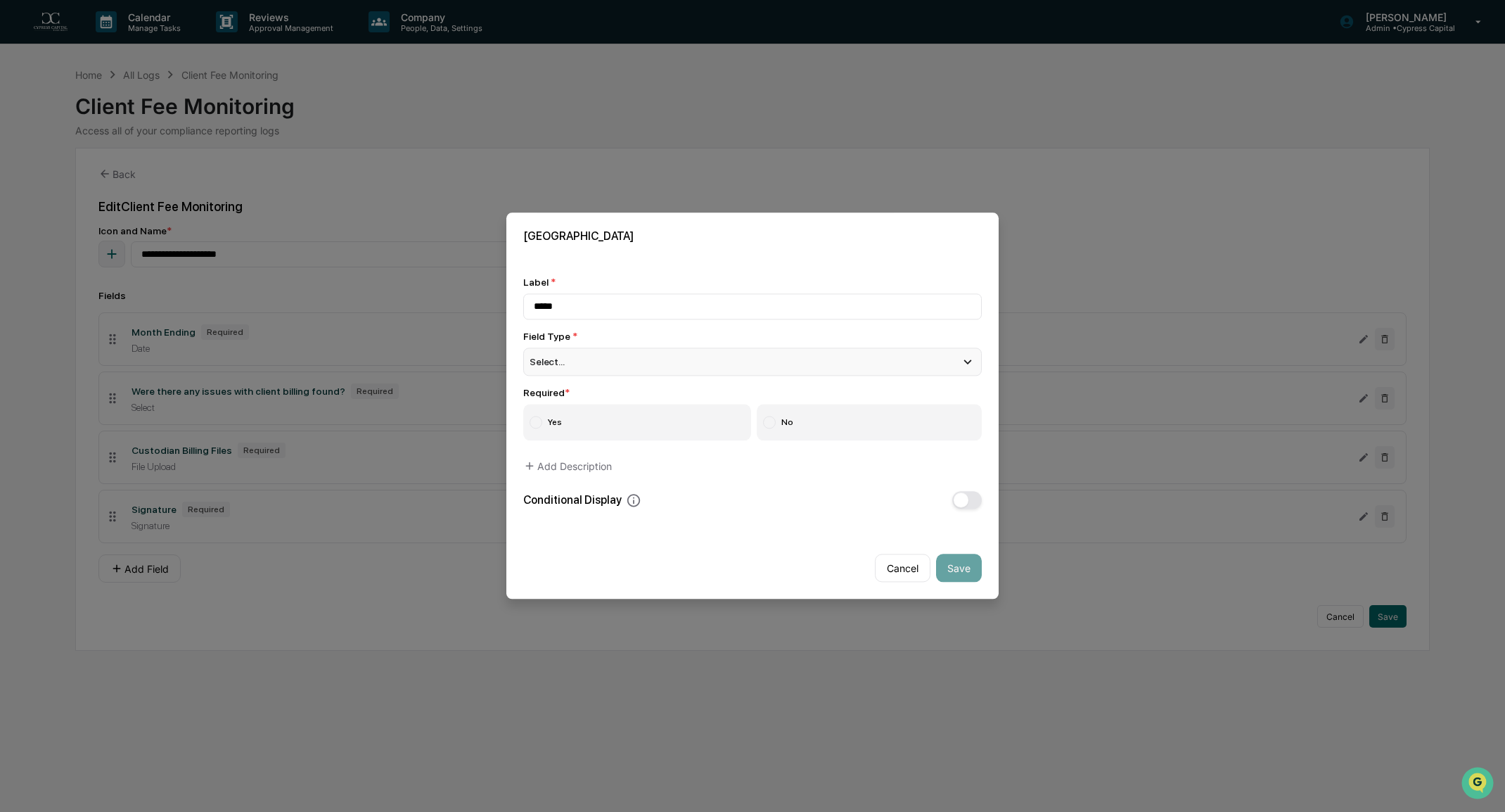
type input "*****"
click at [577, 366] on div "Select..." at bounding box center [752, 361] width 459 height 28
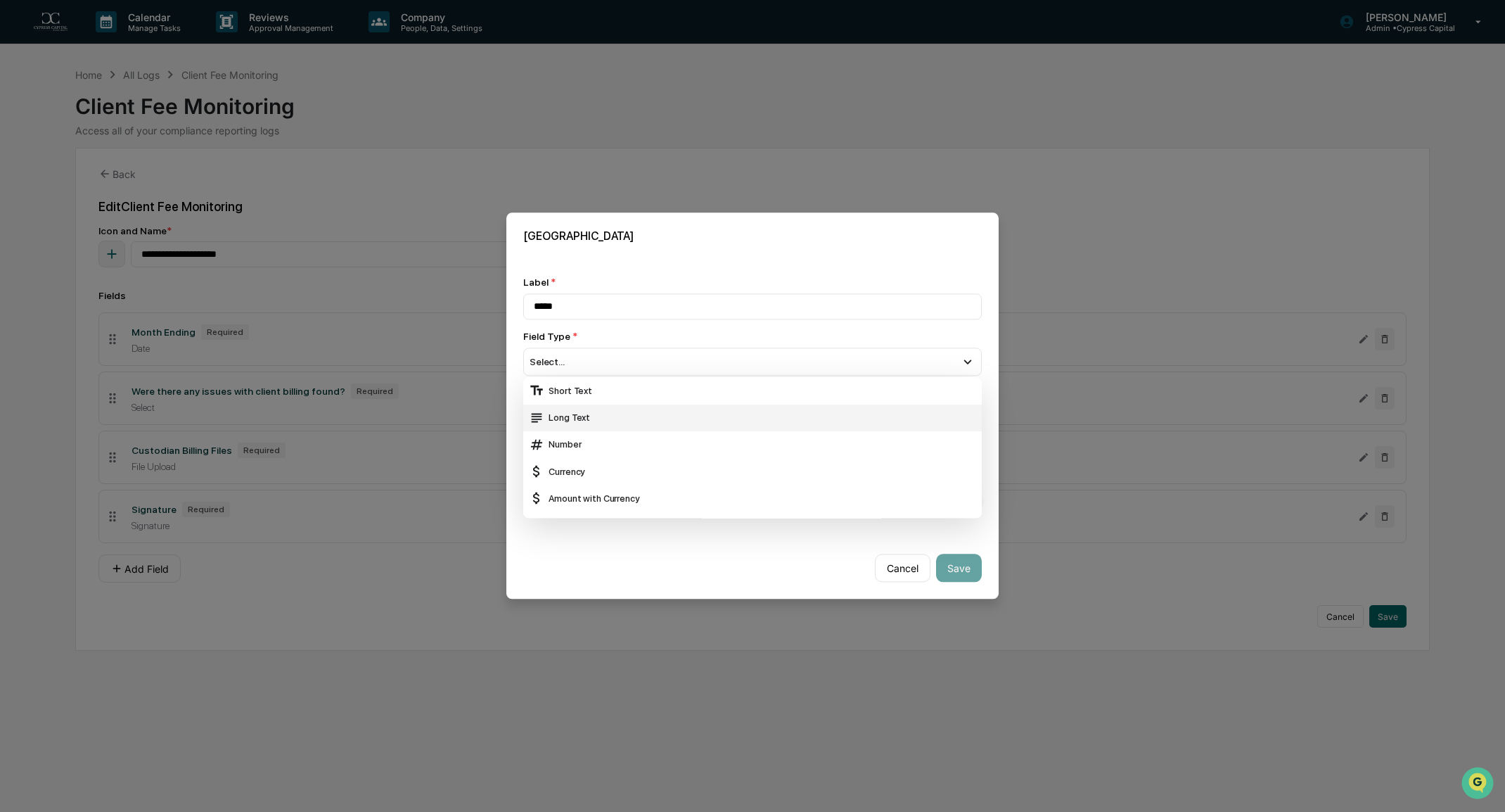
click at [577, 415] on div "Long Text" at bounding box center [752, 417] width 447 height 15
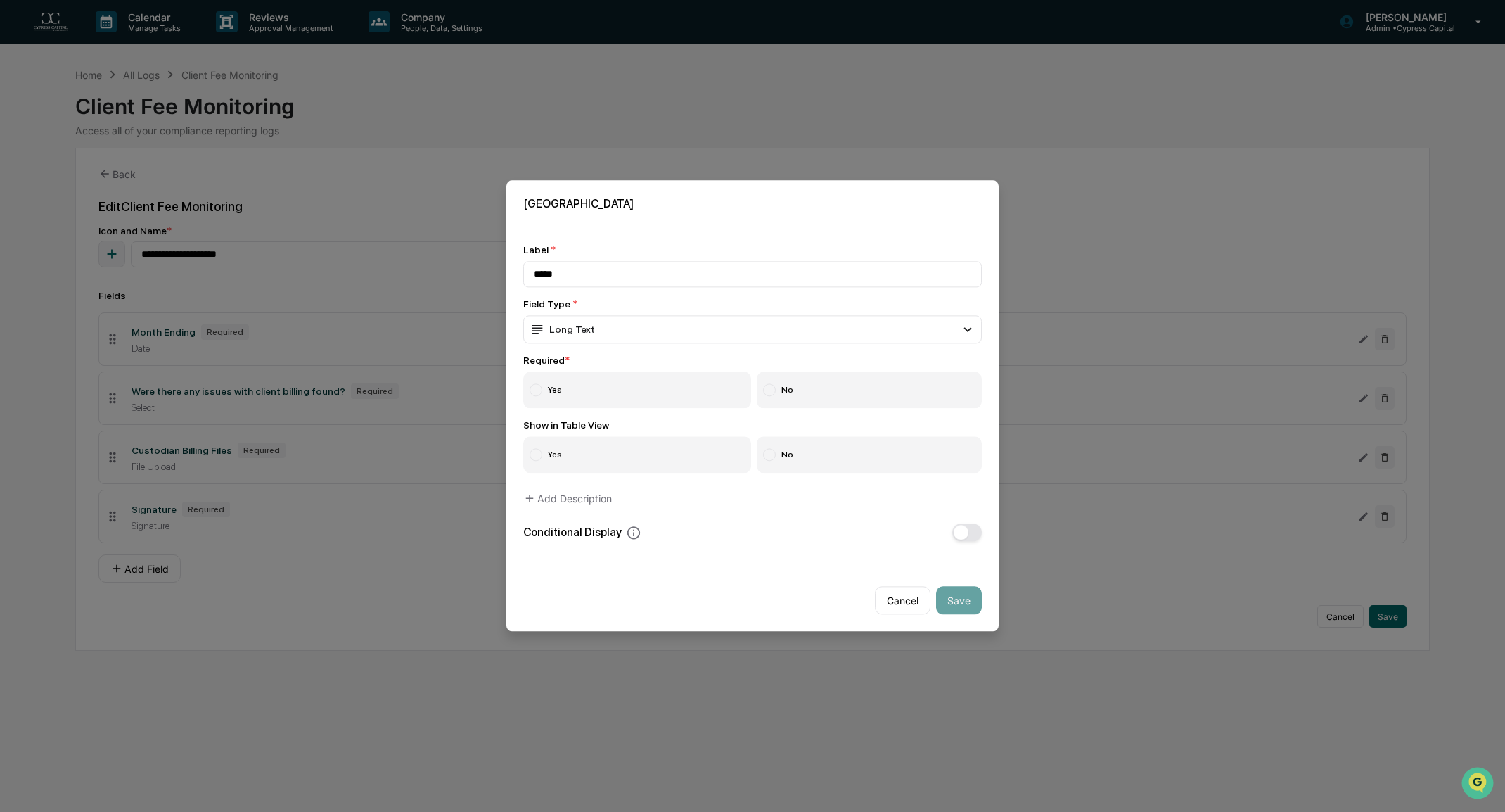
click at [632, 390] on label "Yes" at bounding box center [637, 390] width 228 height 37
click at [951, 599] on button "Save" at bounding box center [959, 601] width 46 height 28
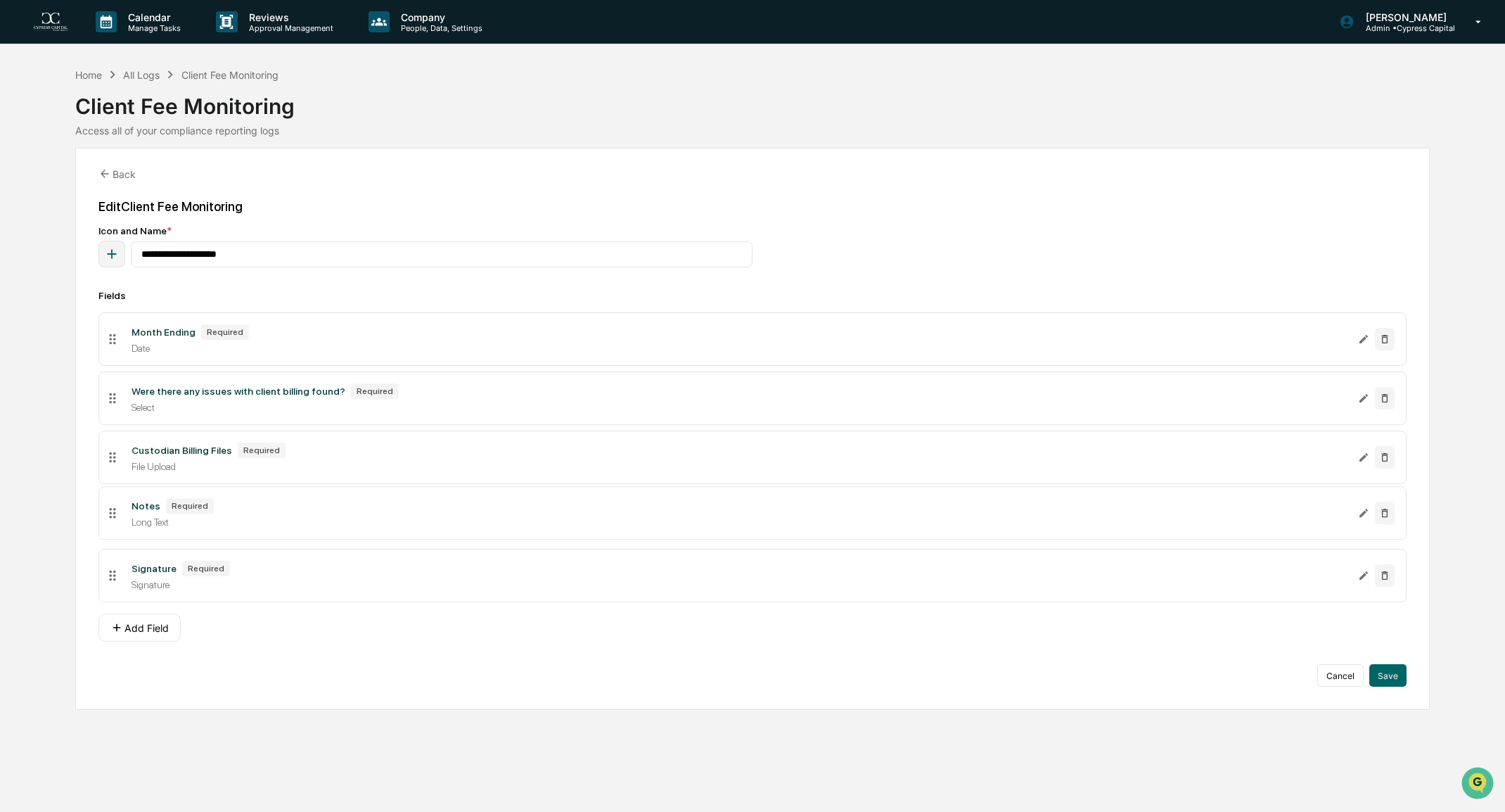
drag, startPoint x: 111, startPoint y: 576, endPoint x: 109, endPoint y: 514, distance: 61.9
click at [109, 514] on icon at bounding box center [112, 513] width 6 height 11
click at [1388, 672] on button "Save" at bounding box center [1387, 675] width 37 height 23
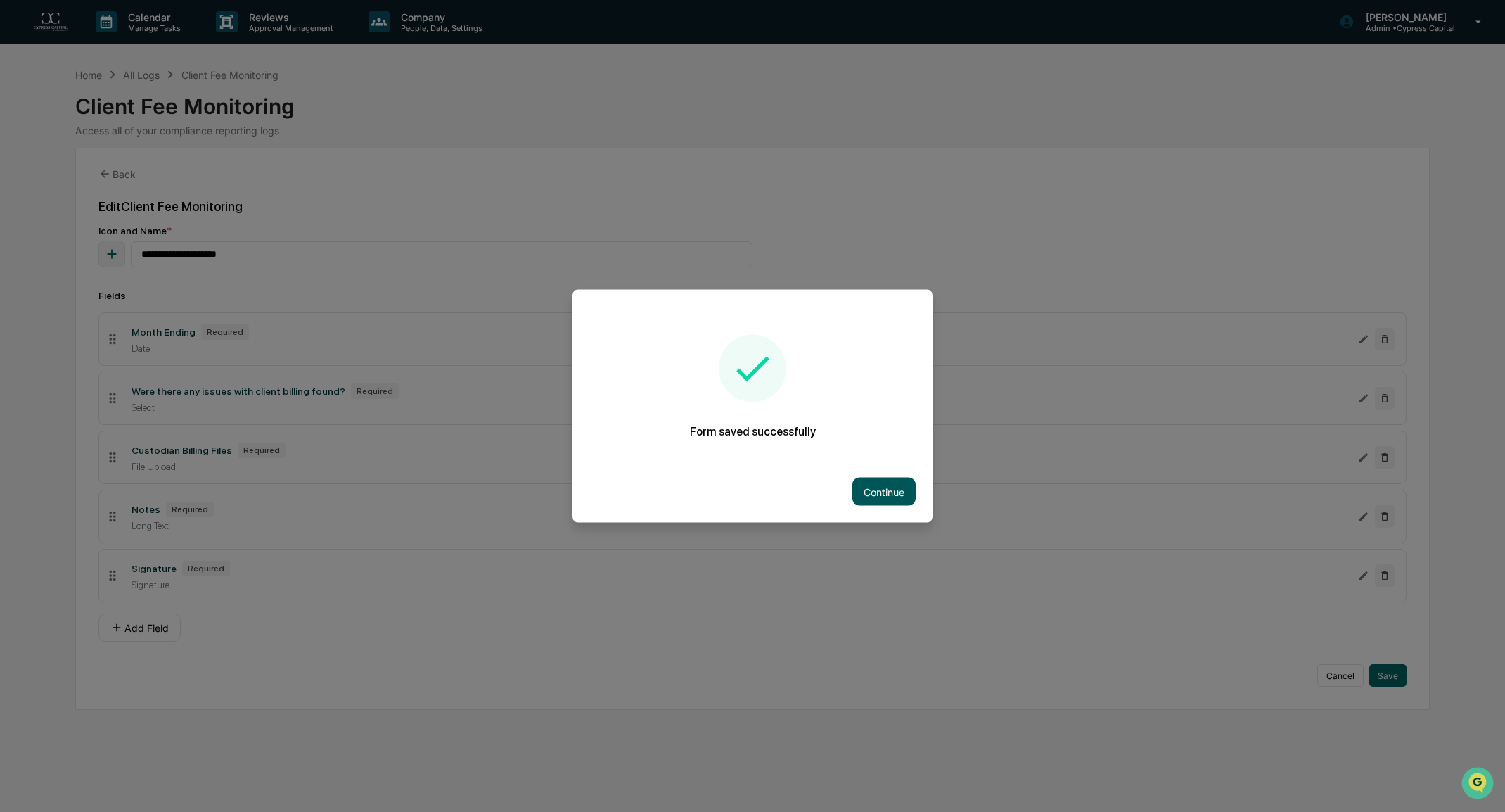
click at [879, 480] on button "Continue" at bounding box center [883, 492] width 63 height 28
